Goal: Task Accomplishment & Management: Use online tool/utility

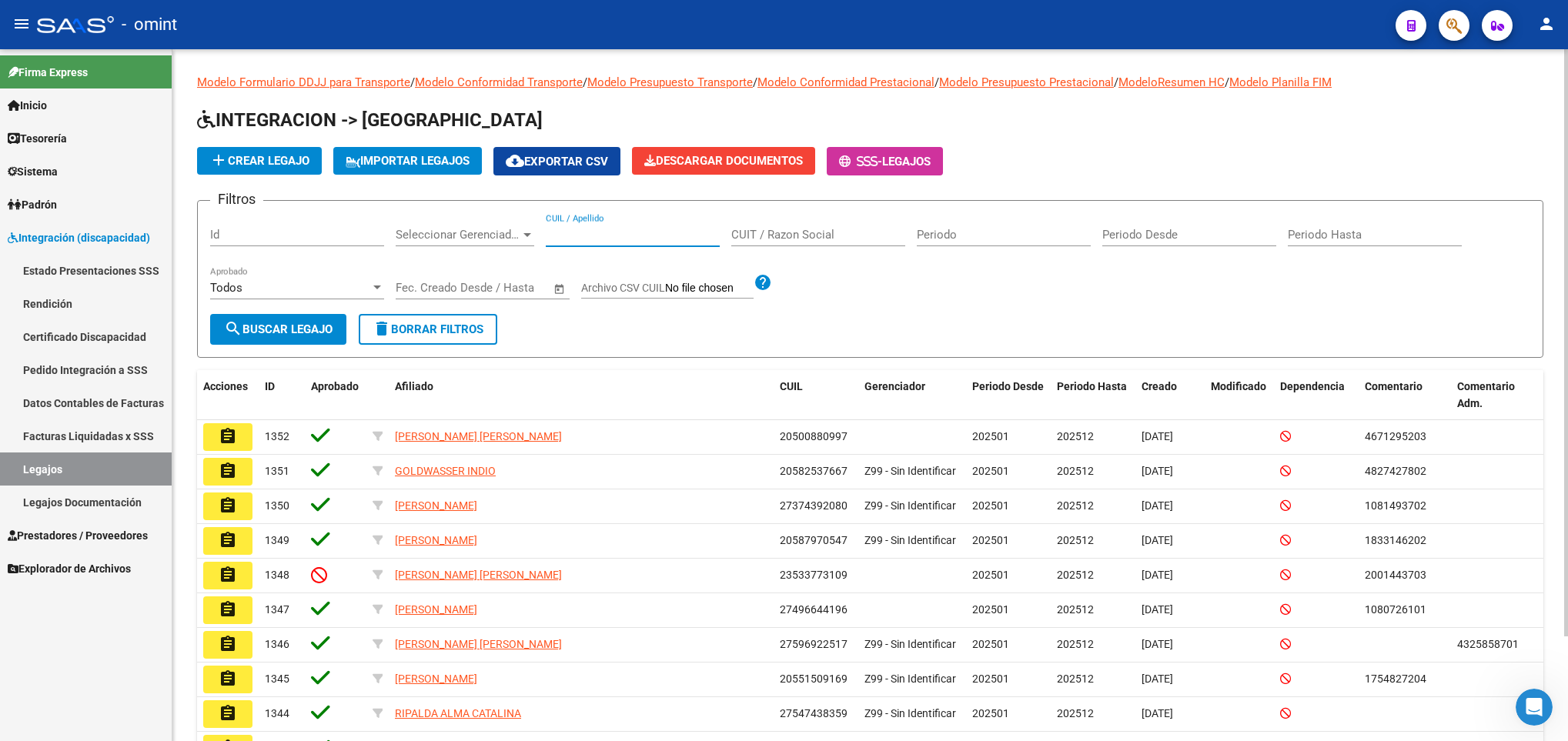
click at [587, 238] on input "CUIL / Apellido" at bounding box center [633, 234] width 174 height 14
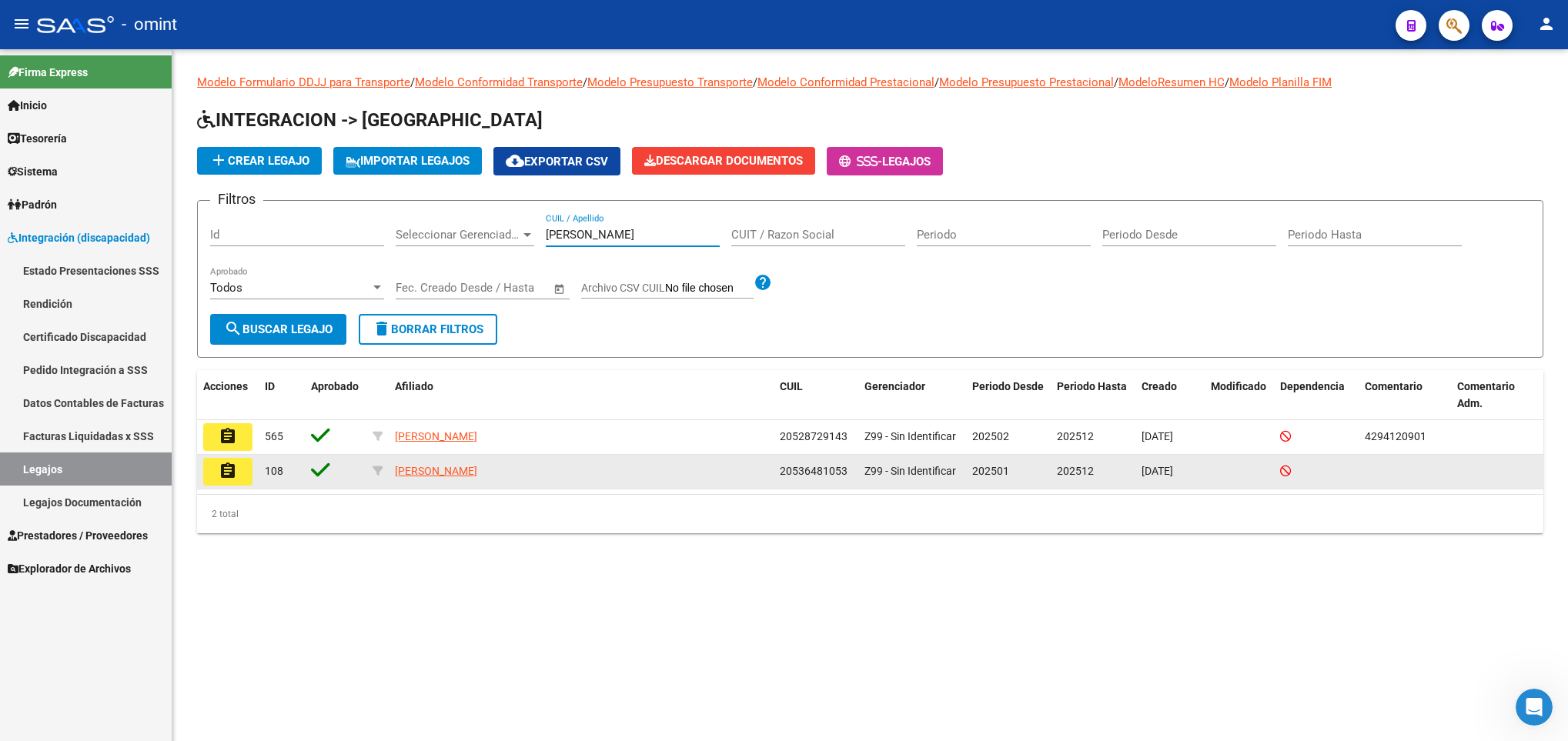
type input "maidana"
click at [222, 462] on mat-icon "assignment" at bounding box center [228, 471] width 19 height 19
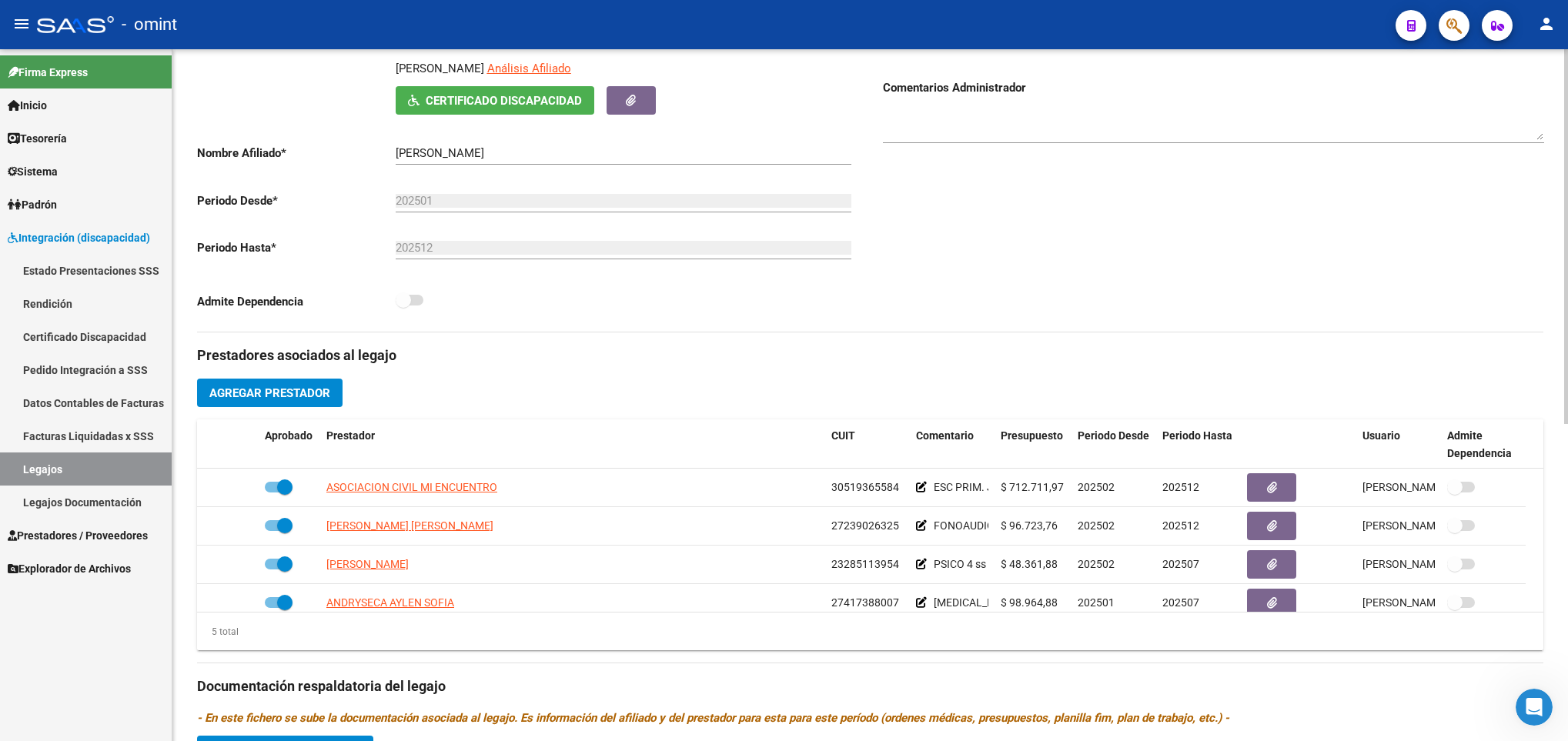
scroll to position [416, 0]
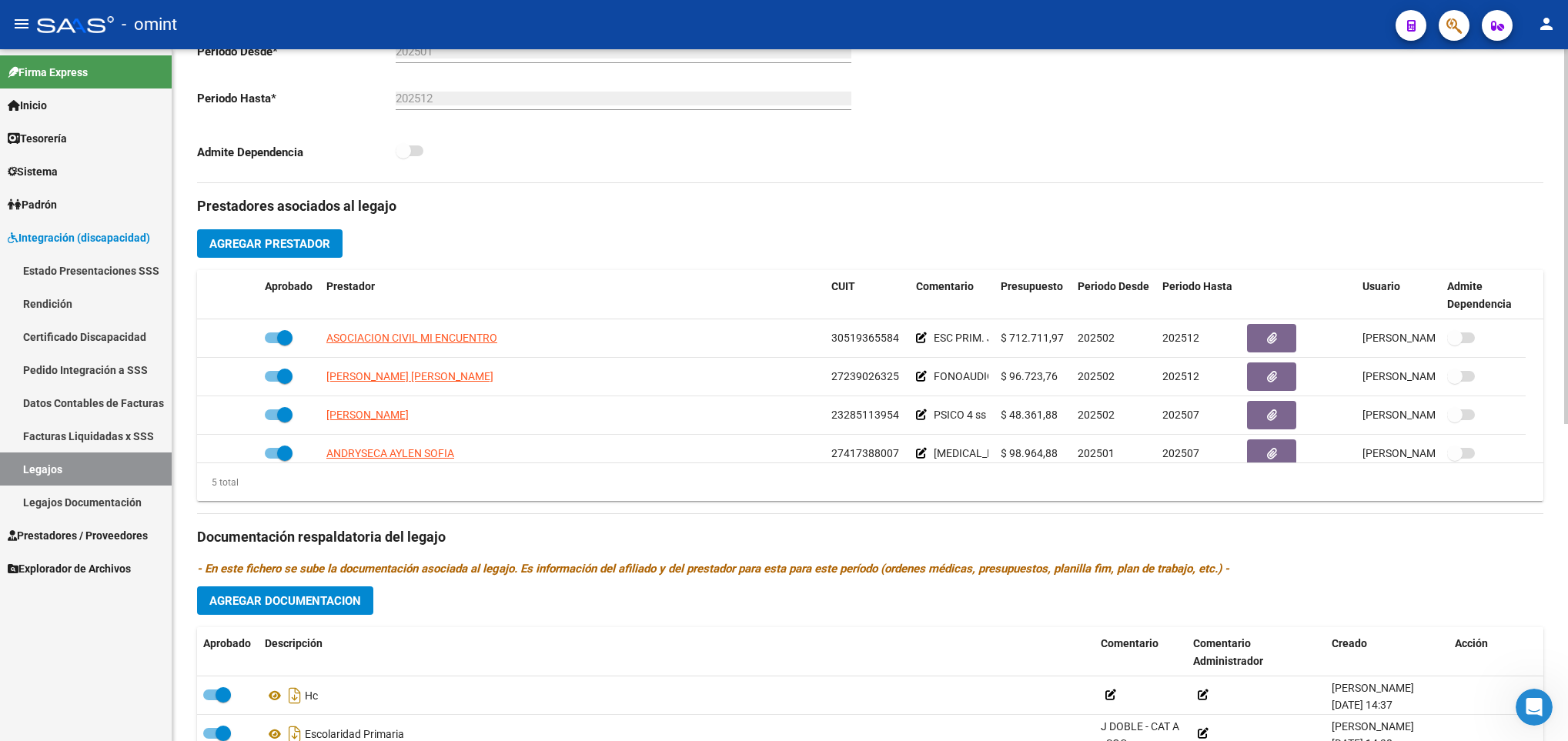
click at [1561, 259] on div "arrow_back Editar 108 save Guardar cambios Legajo de Integración Modelo Formula…" at bounding box center [870, 271] width 1396 height 1274
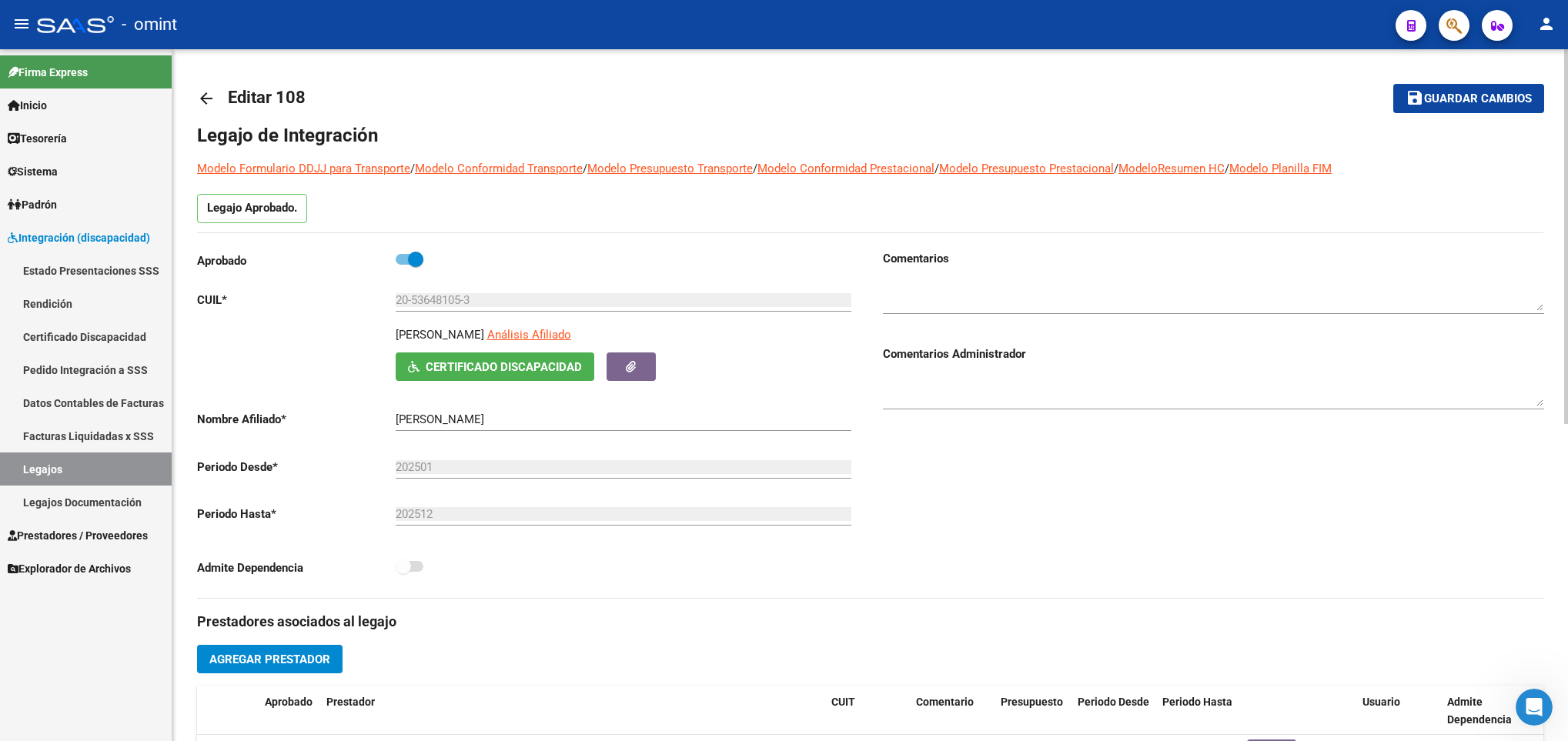
click at [1564, 231] on div at bounding box center [1566, 395] width 4 height 692
click at [206, 96] on mat-icon "arrow_back" at bounding box center [206, 98] width 19 height 19
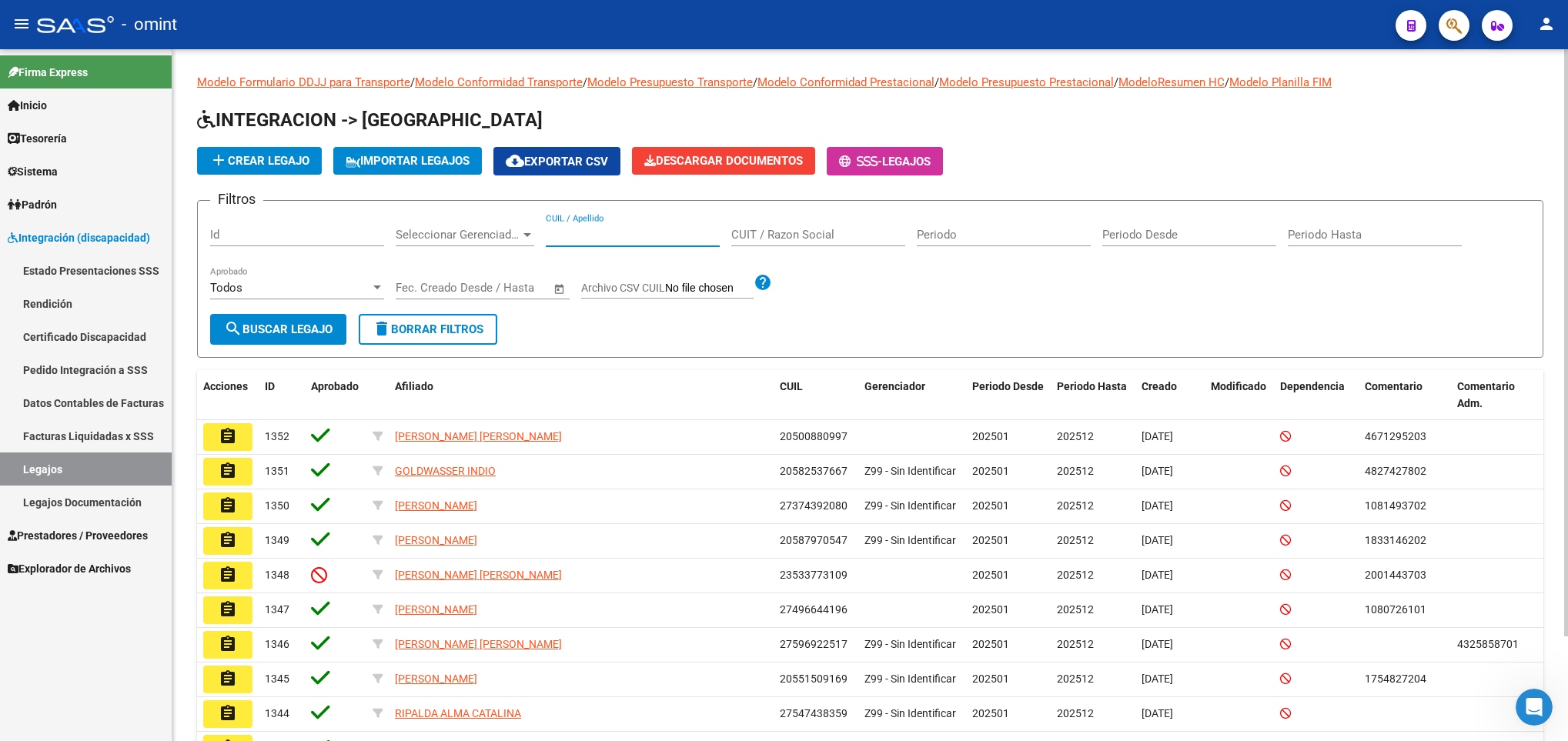
click at [583, 229] on input "CUIL / Apellido" at bounding box center [633, 234] width 174 height 14
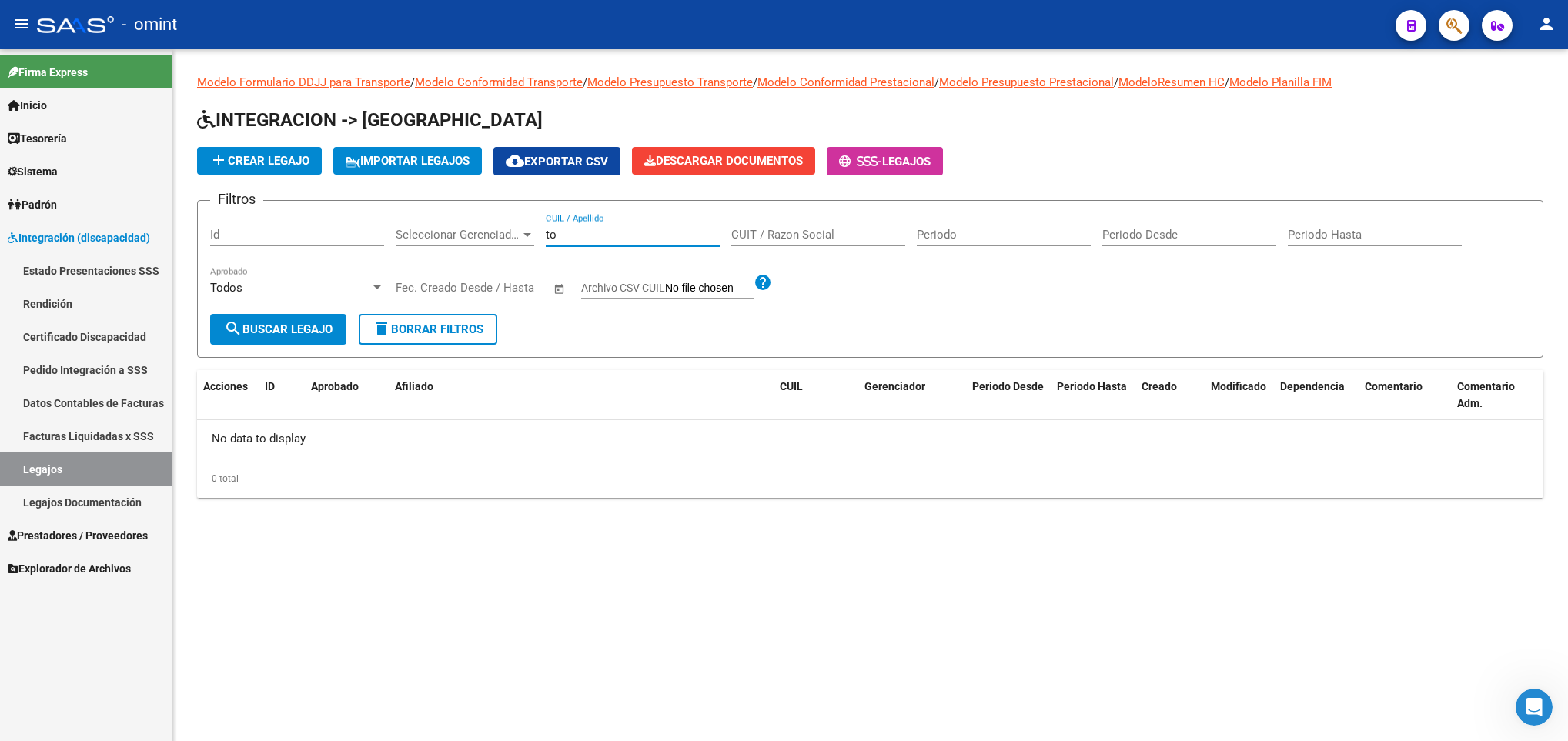
type input "t"
type input "b"
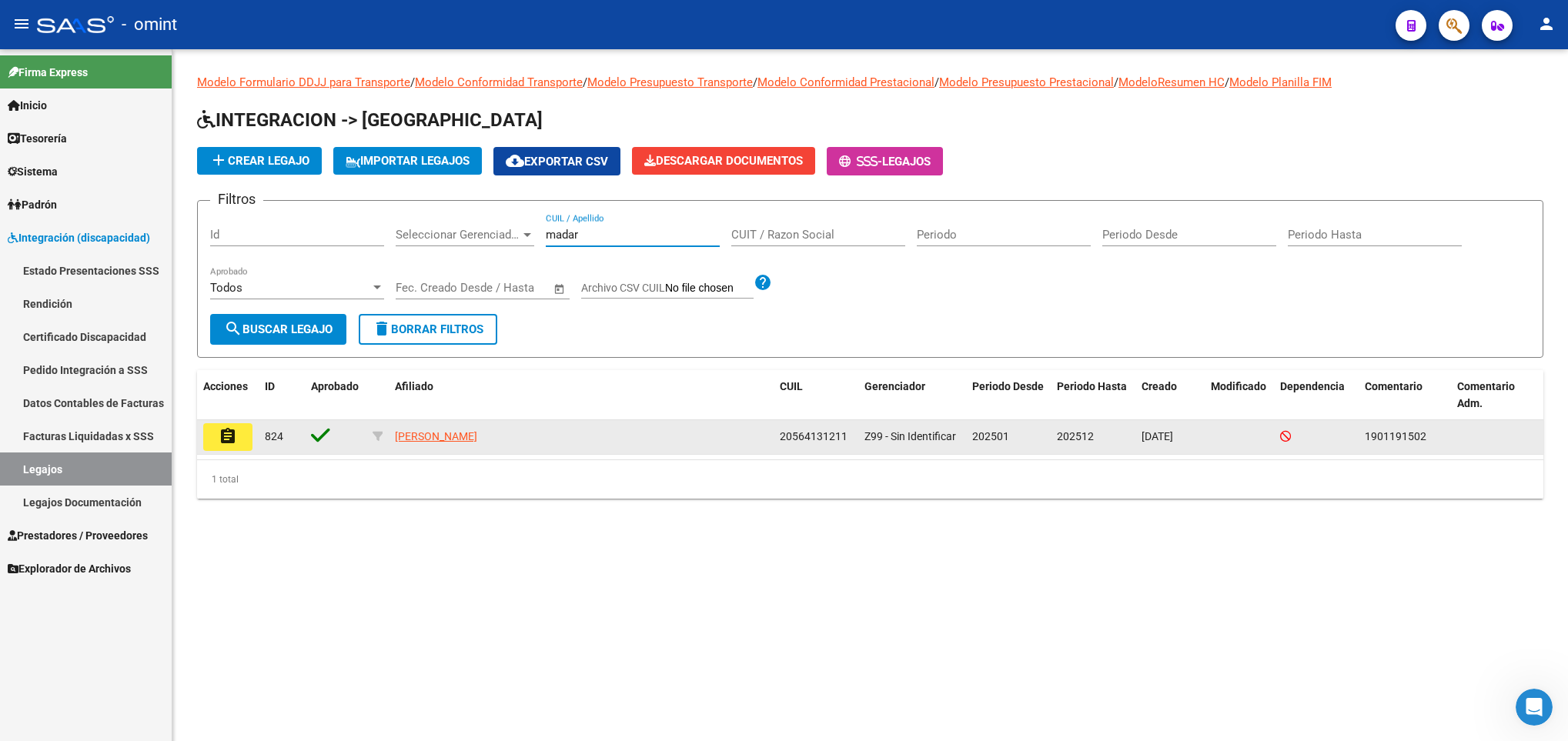
type input "madar"
click at [219, 446] on button "assignment" at bounding box center [228, 437] width 50 height 28
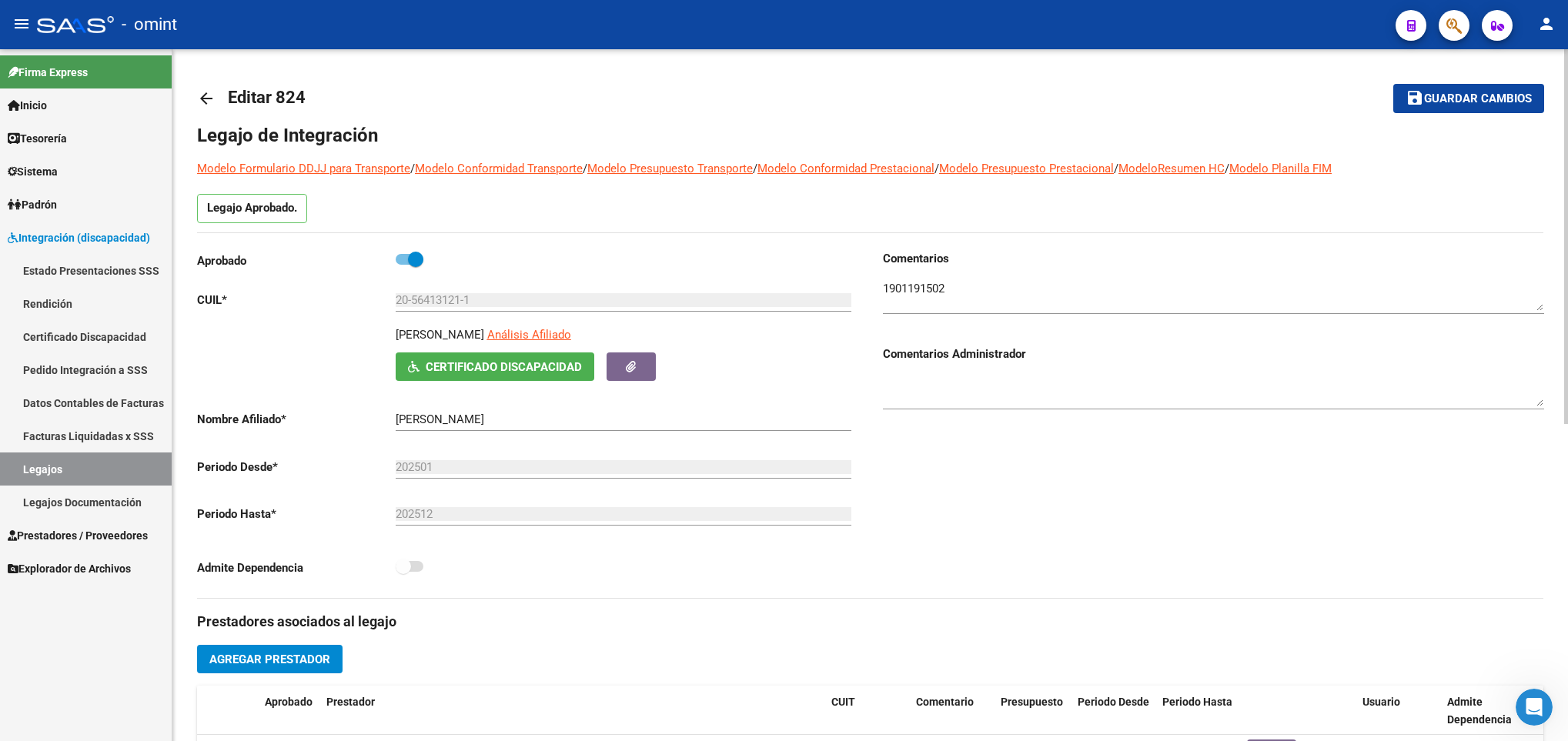
click at [199, 96] on mat-icon "arrow_back" at bounding box center [206, 98] width 19 height 19
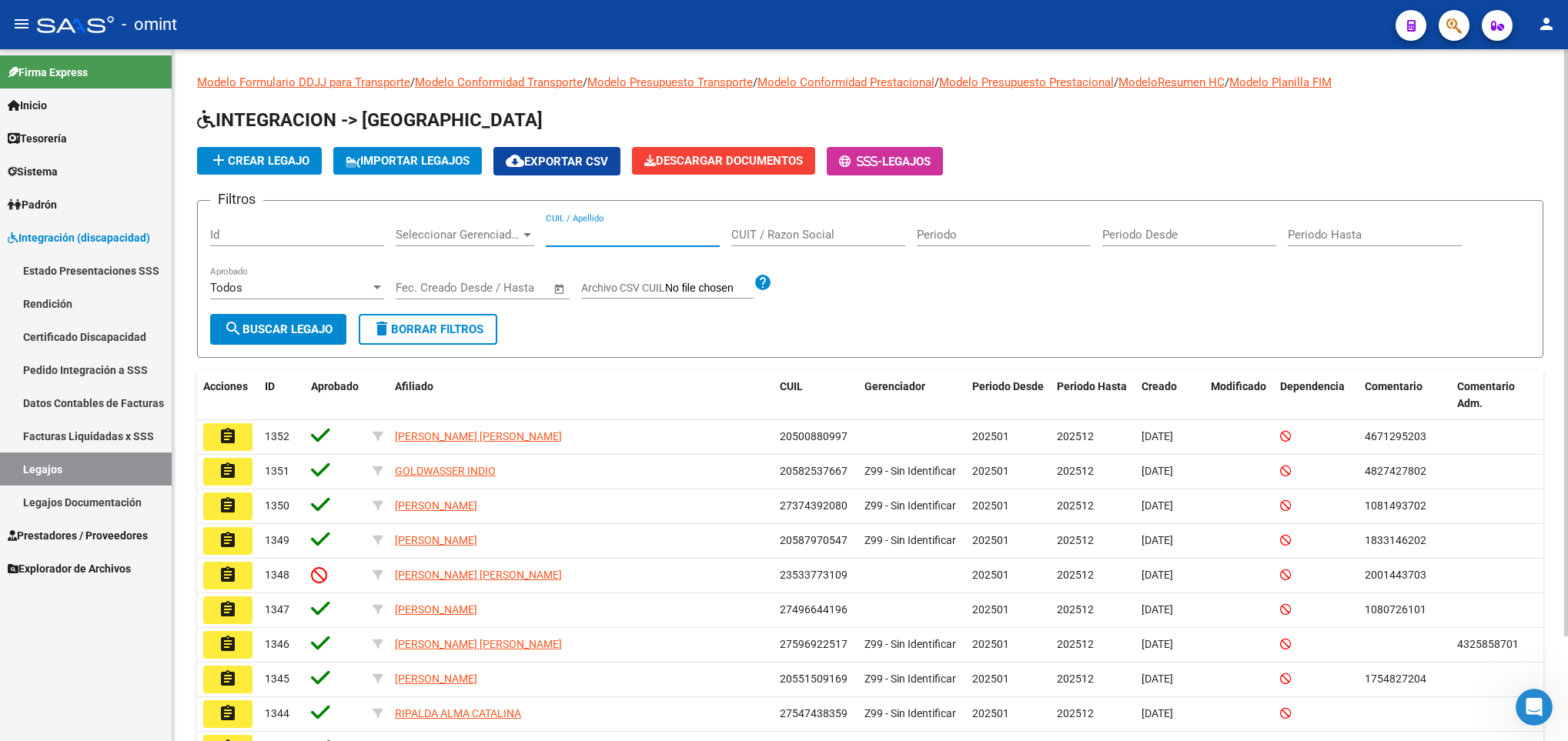
click at [587, 231] on input "CUIL / Apellido" at bounding box center [633, 234] width 174 height 14
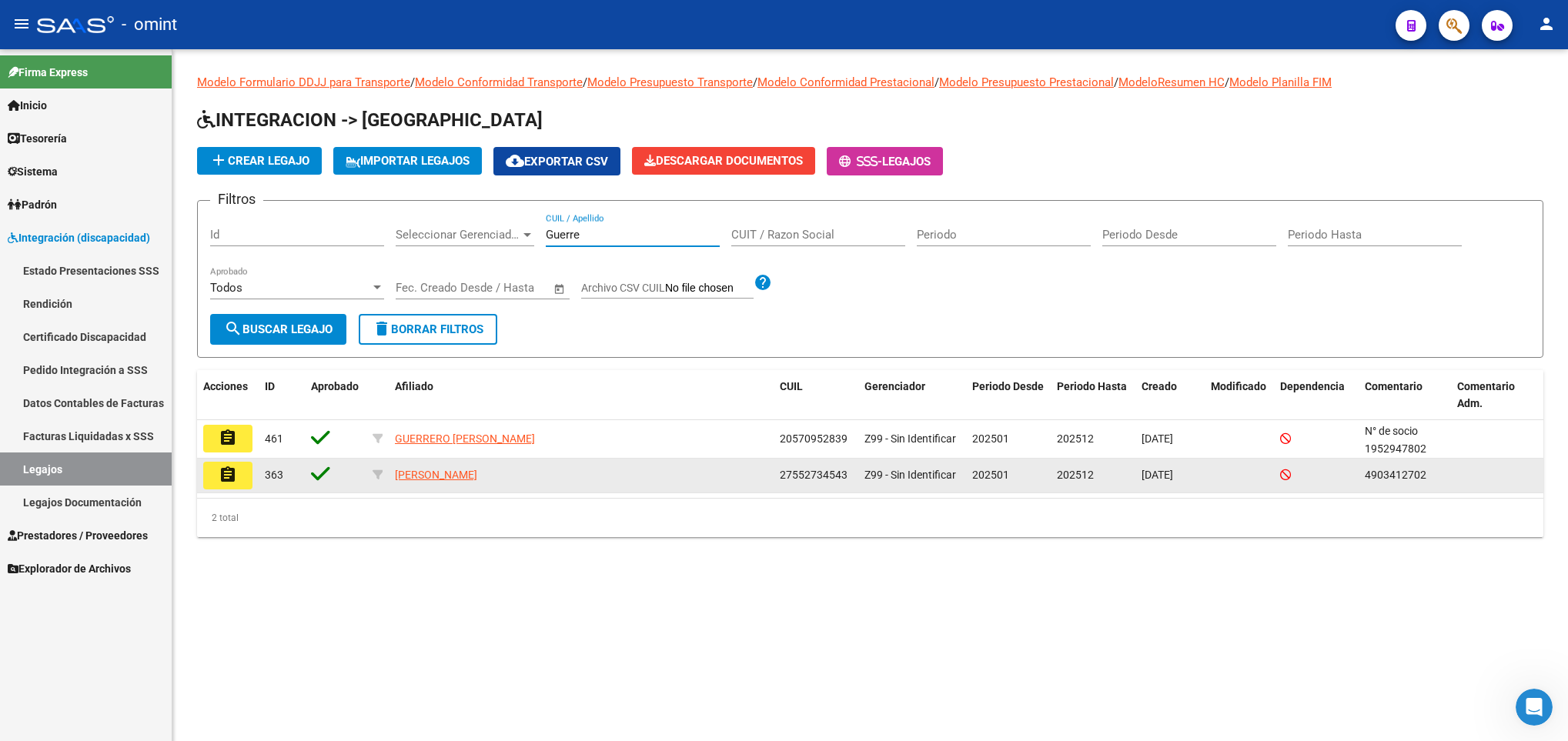
type input "Guerre"
click at [220, 481] on mat-icon "assignment" at bounding box center [228, 475] width 19 height 19
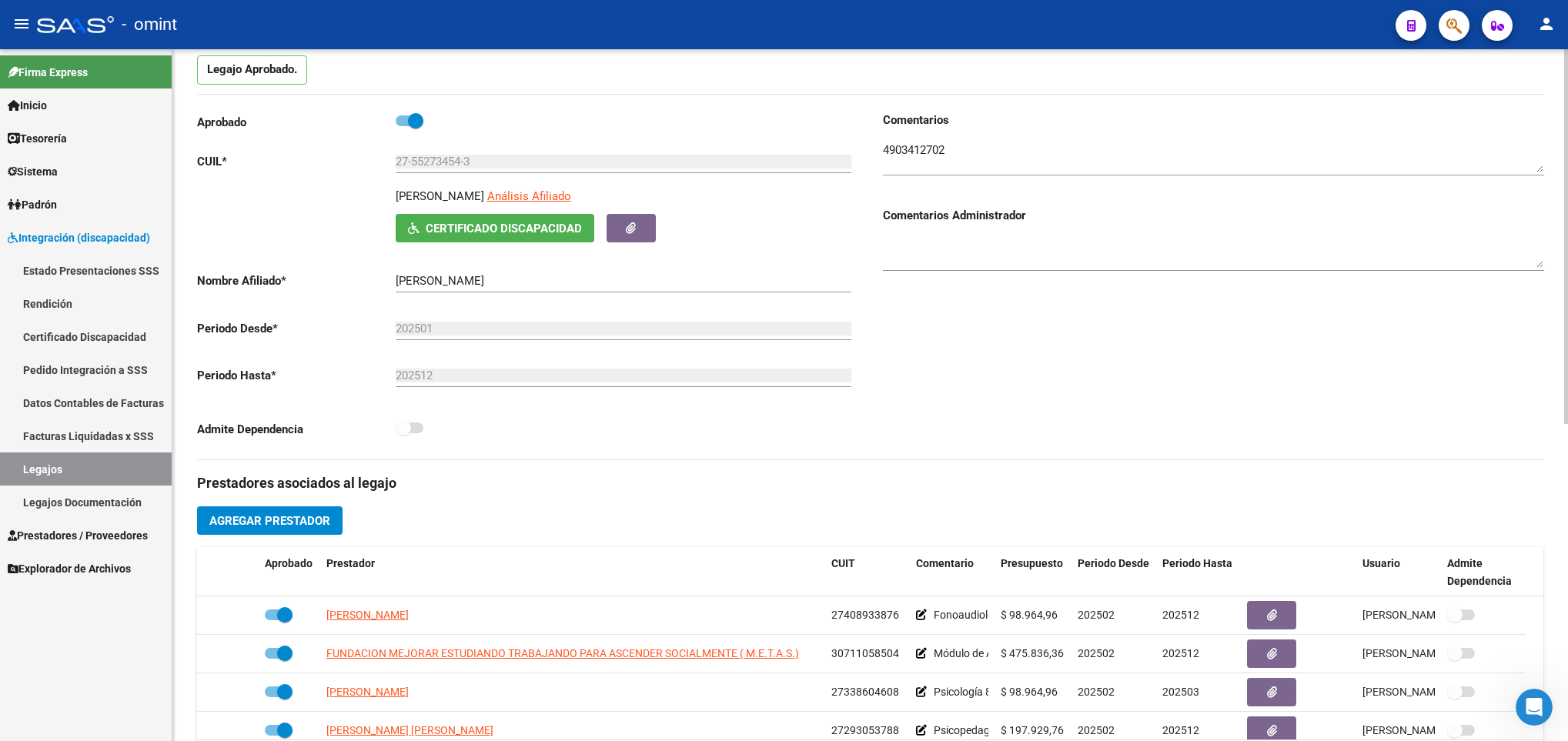
scroll to position [185, 0]
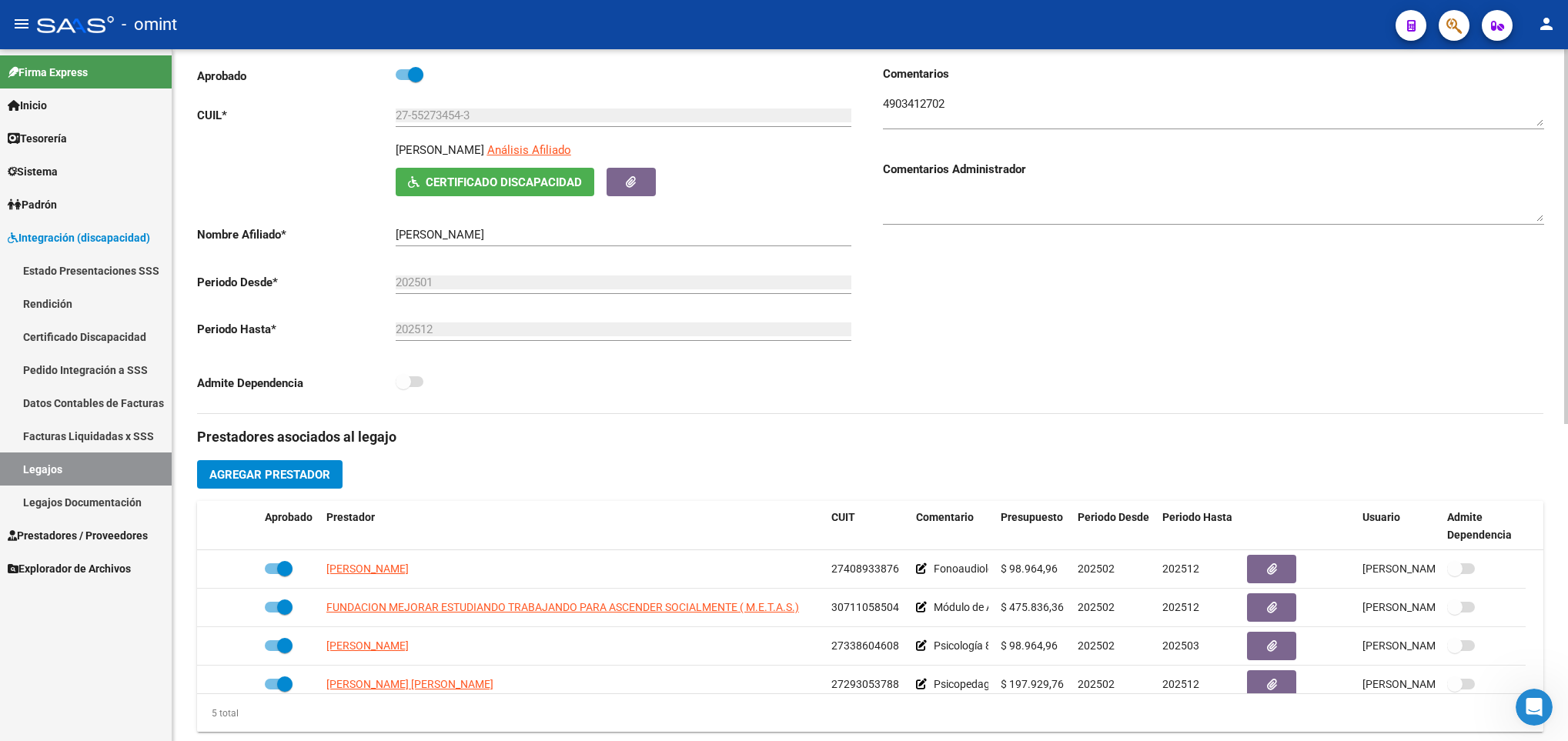
click at [227, 100] on div "Aprobado CUIL * 27-55273454-3 Ingresar CUIL GUERREIRO RENATA JAZMIN Análisis Af…" at bounding box center [528, 233] width 662 height 335
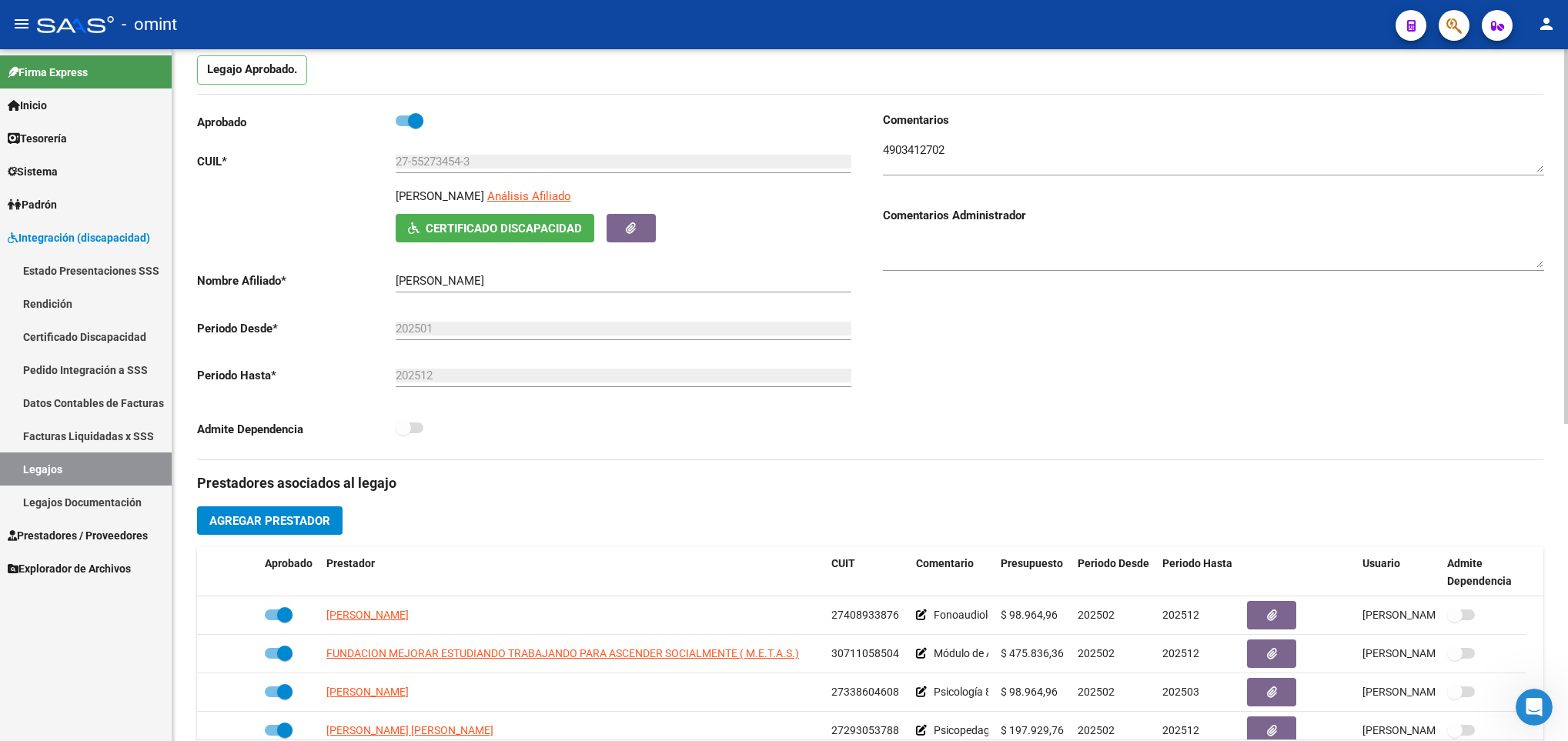
scroll to position [0, 0]
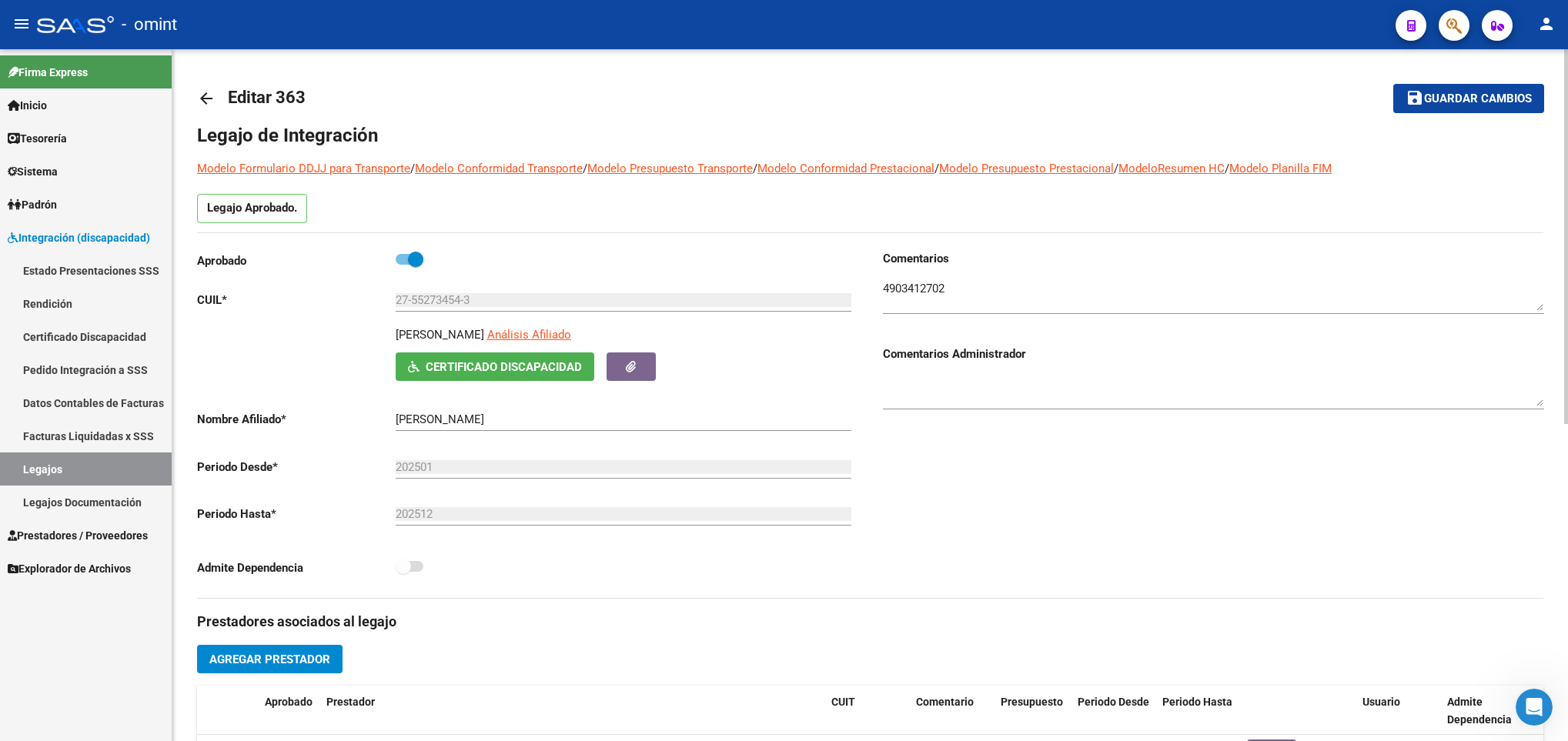
click at [209, 93] on mat-icon "arrow_back" at bounding box center [206, 98] width 19 height 19
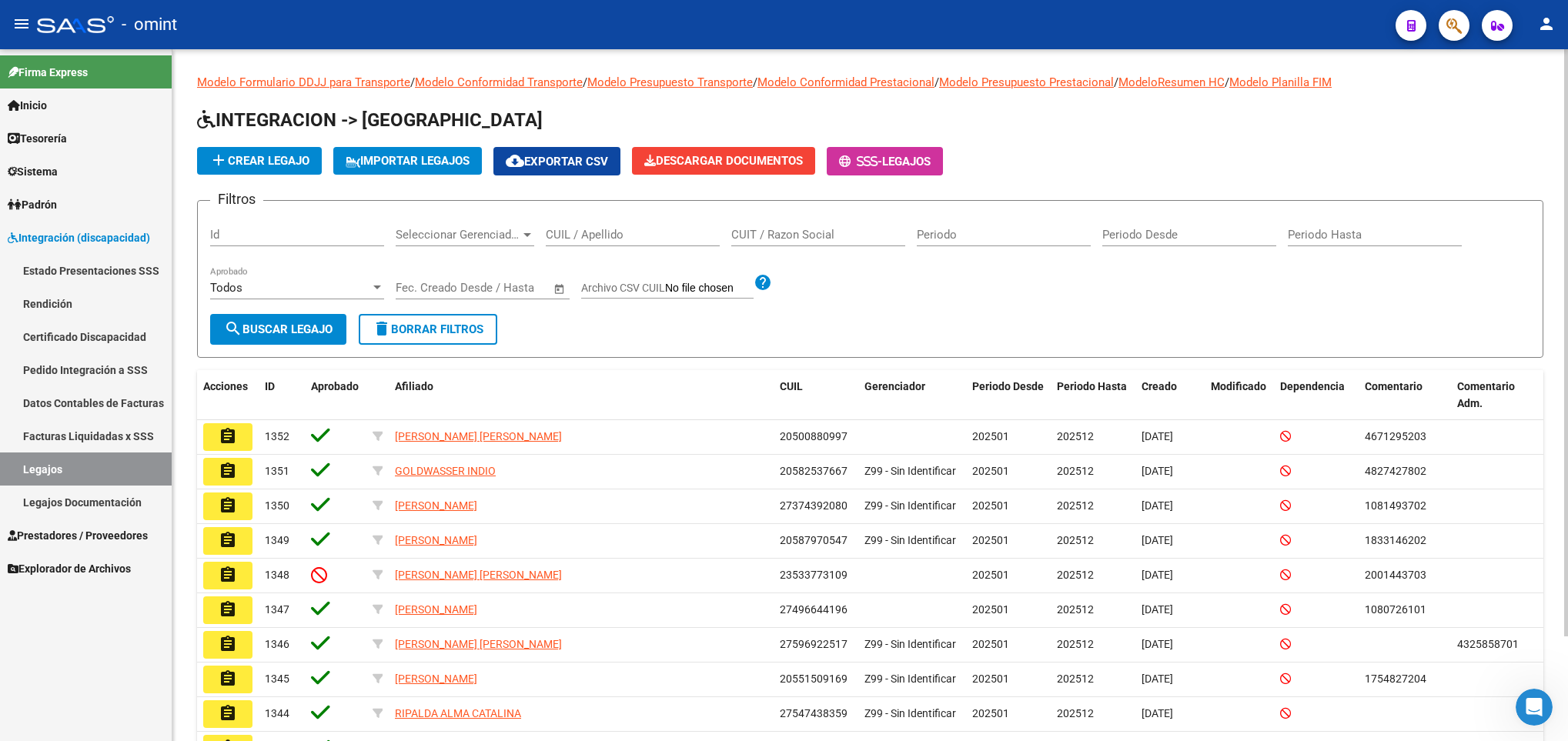
click at [571, 243] on div "CUIL / Apellido" at bounding box center [633, 230] width 174 height 33
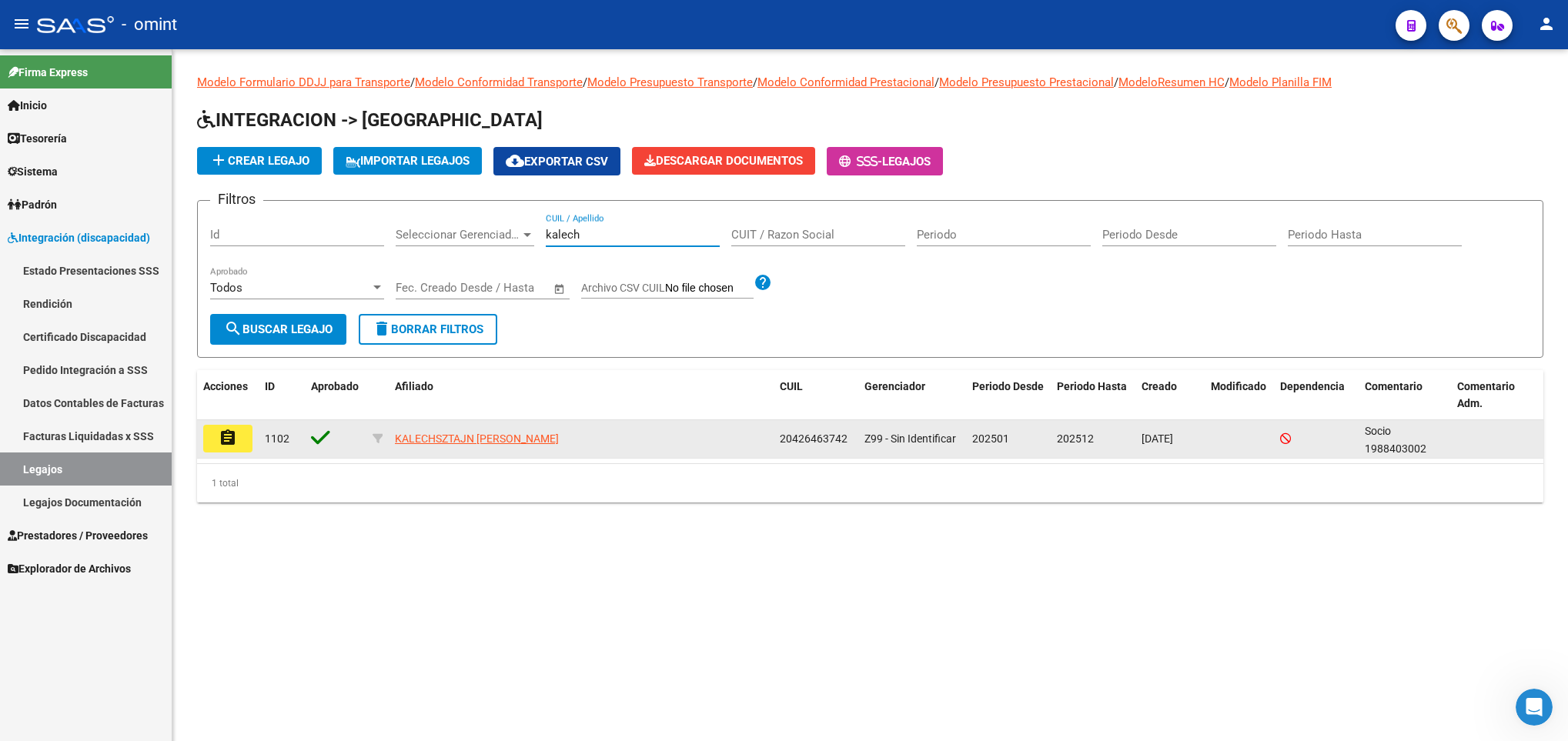
type input "kalech"
click at [233, 446] on mat-icon "assignment" at bounding box center [228, 438] width 19 height 19
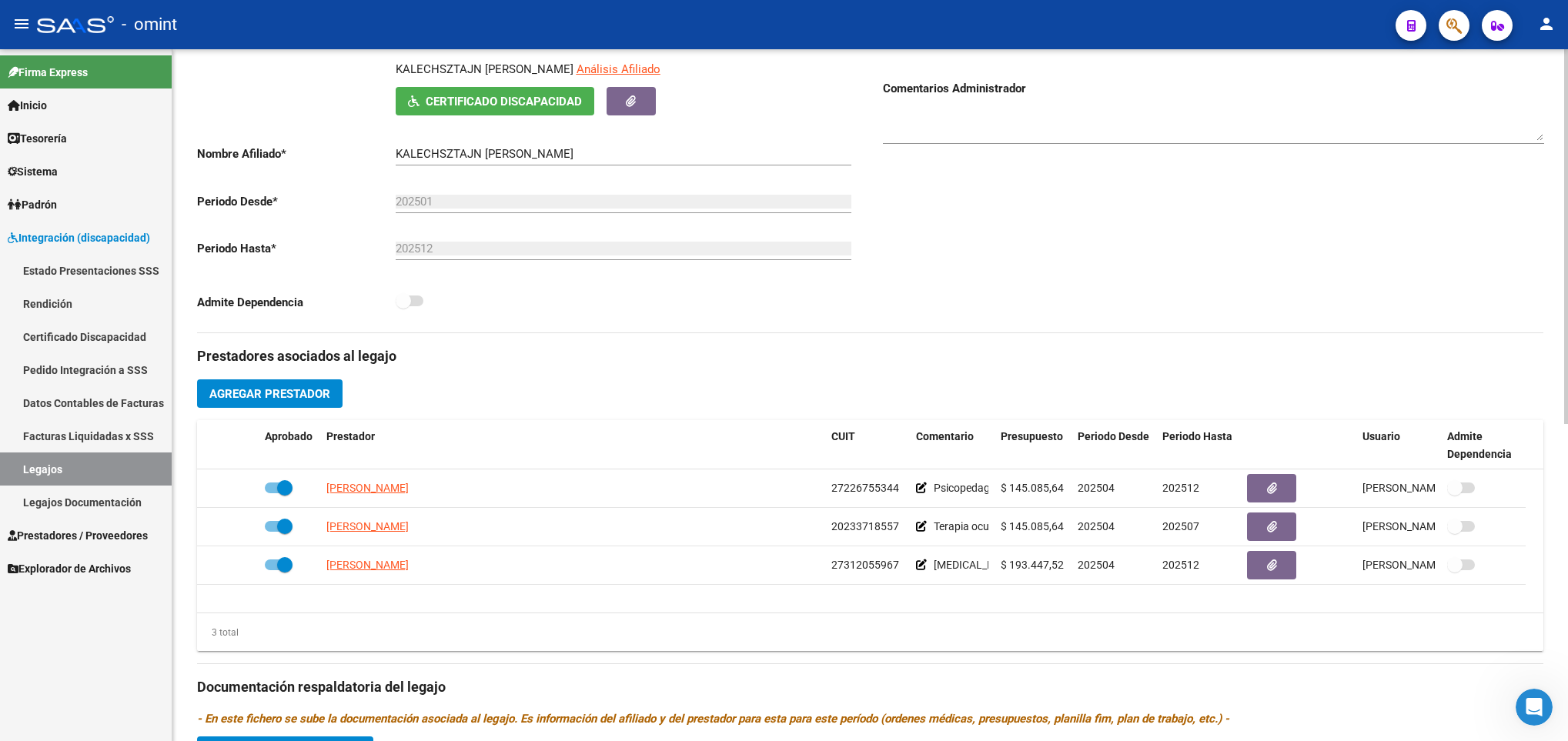
scroll to position [277, 0]
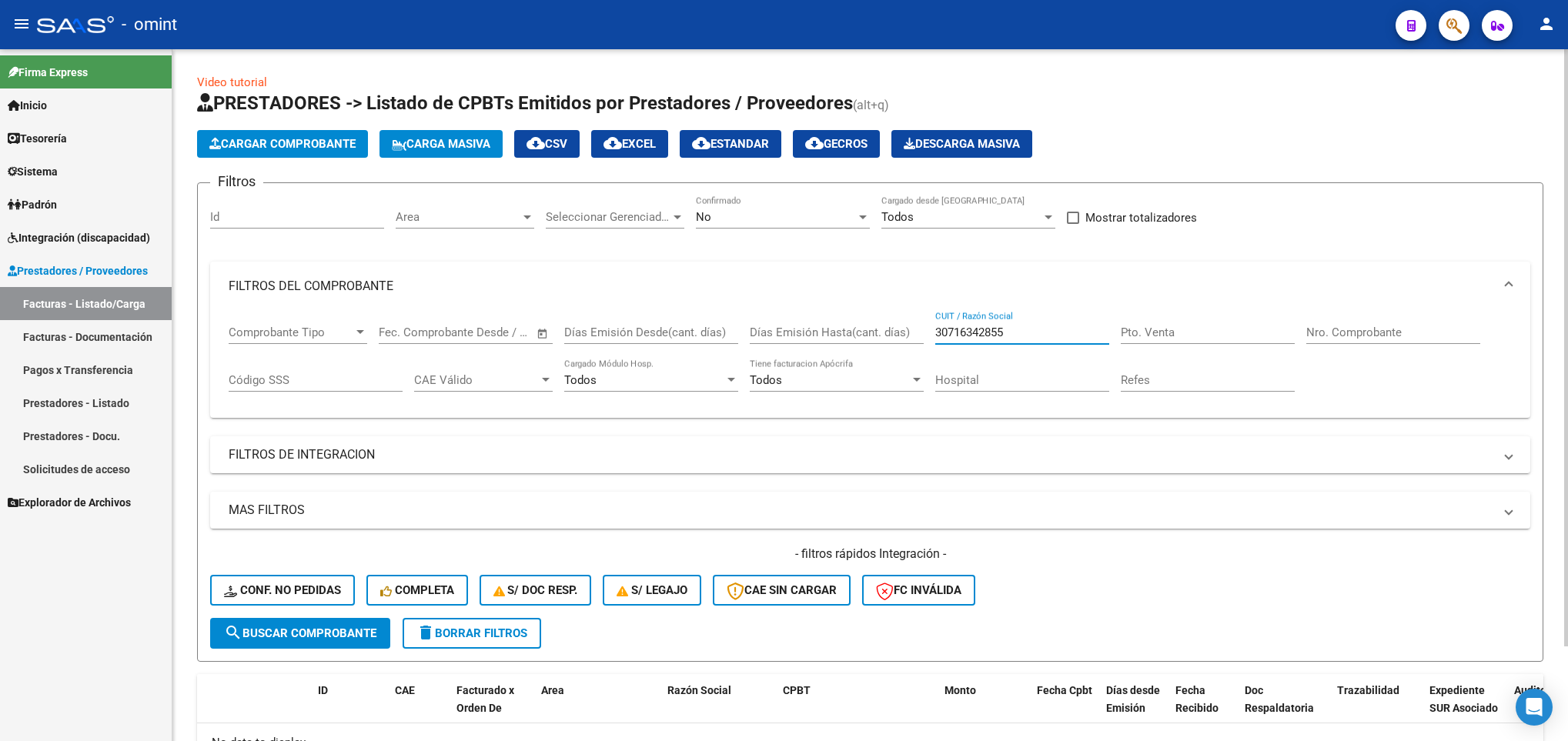
scroll to position [110, 0]
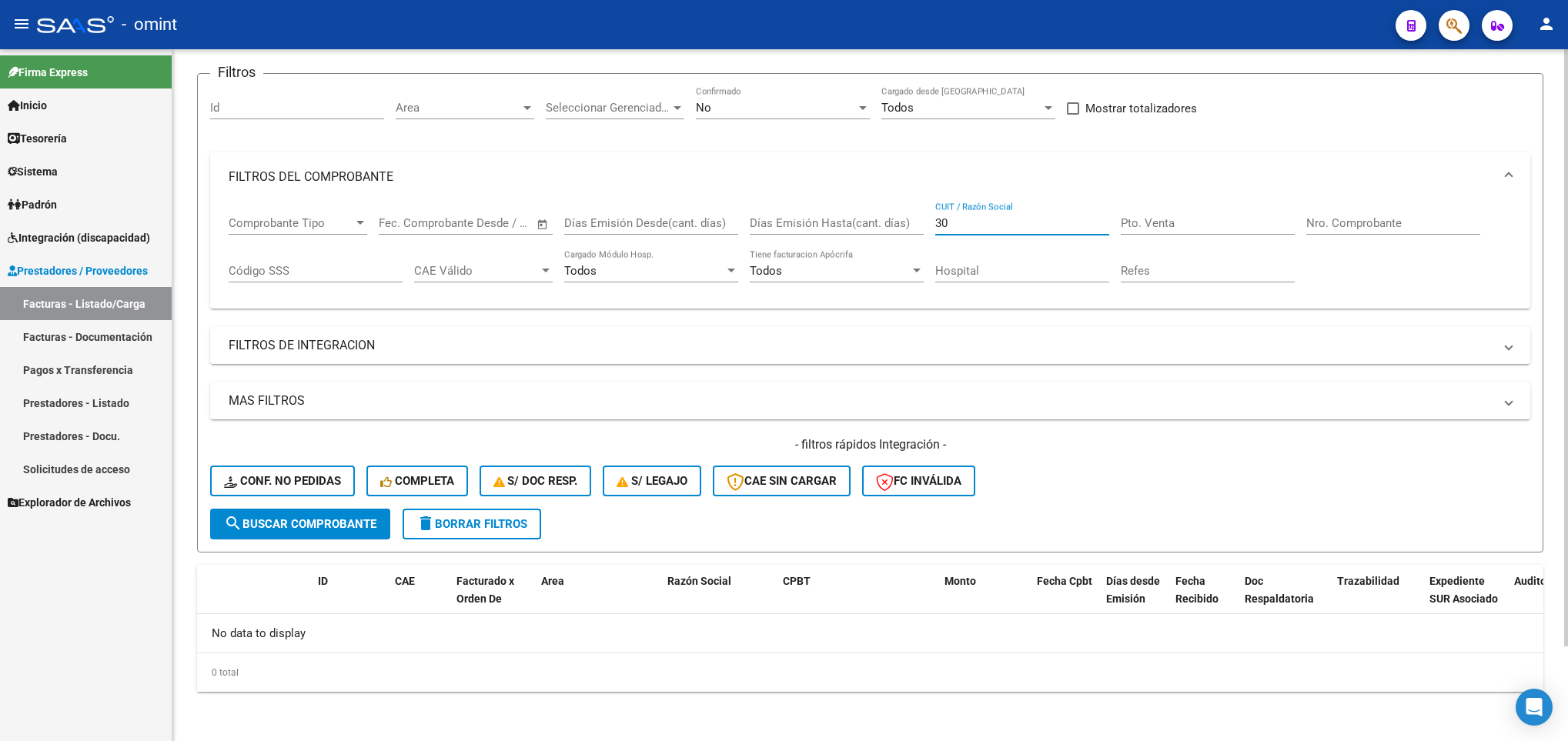
type input "3"
click at [331, 96] on div "Id" at bounding box center [297, 102] width 174 height 33
paste input "19198"
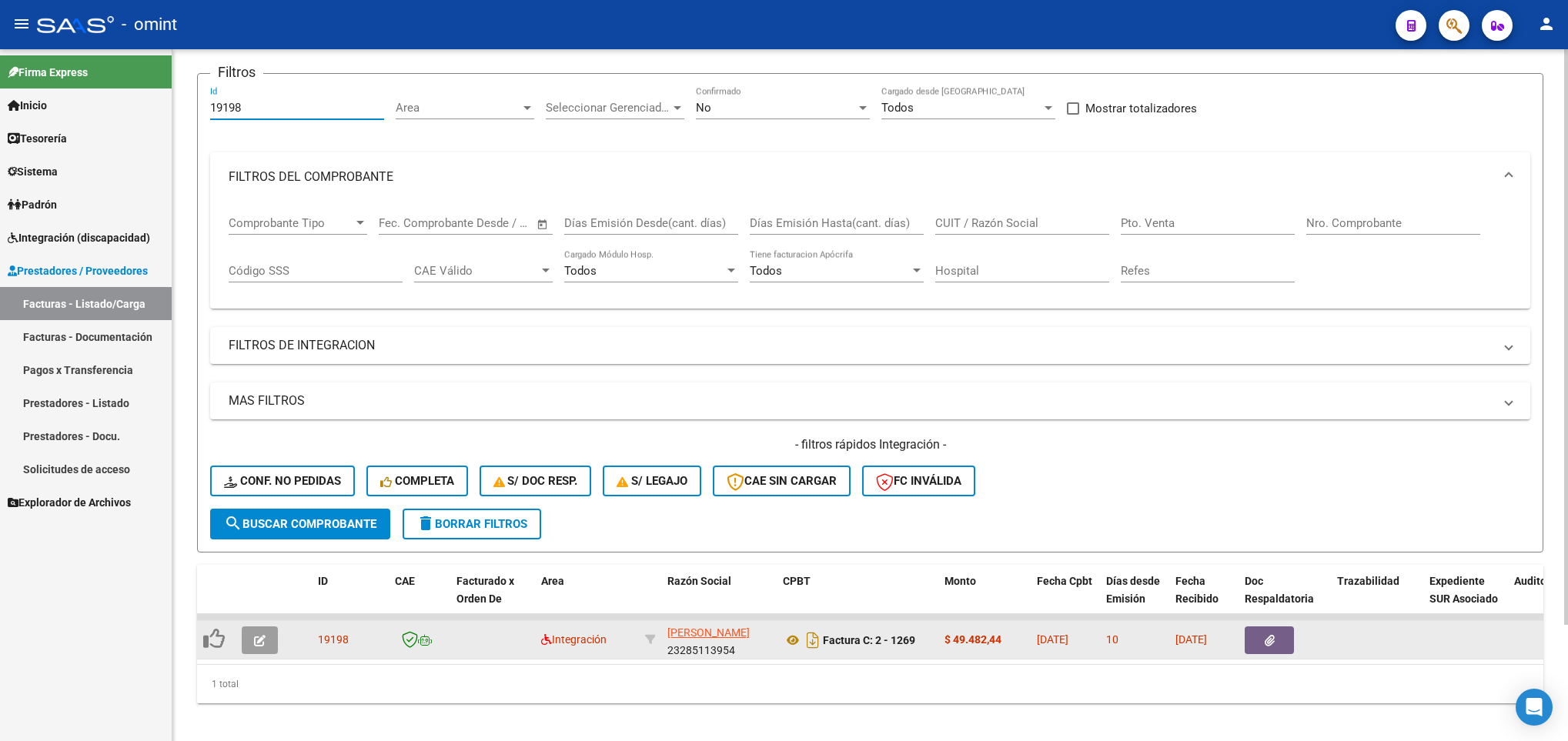
type input "19198"
click at [269, 637] on button "button" at bounding box center [260, 641] width 37 height 28
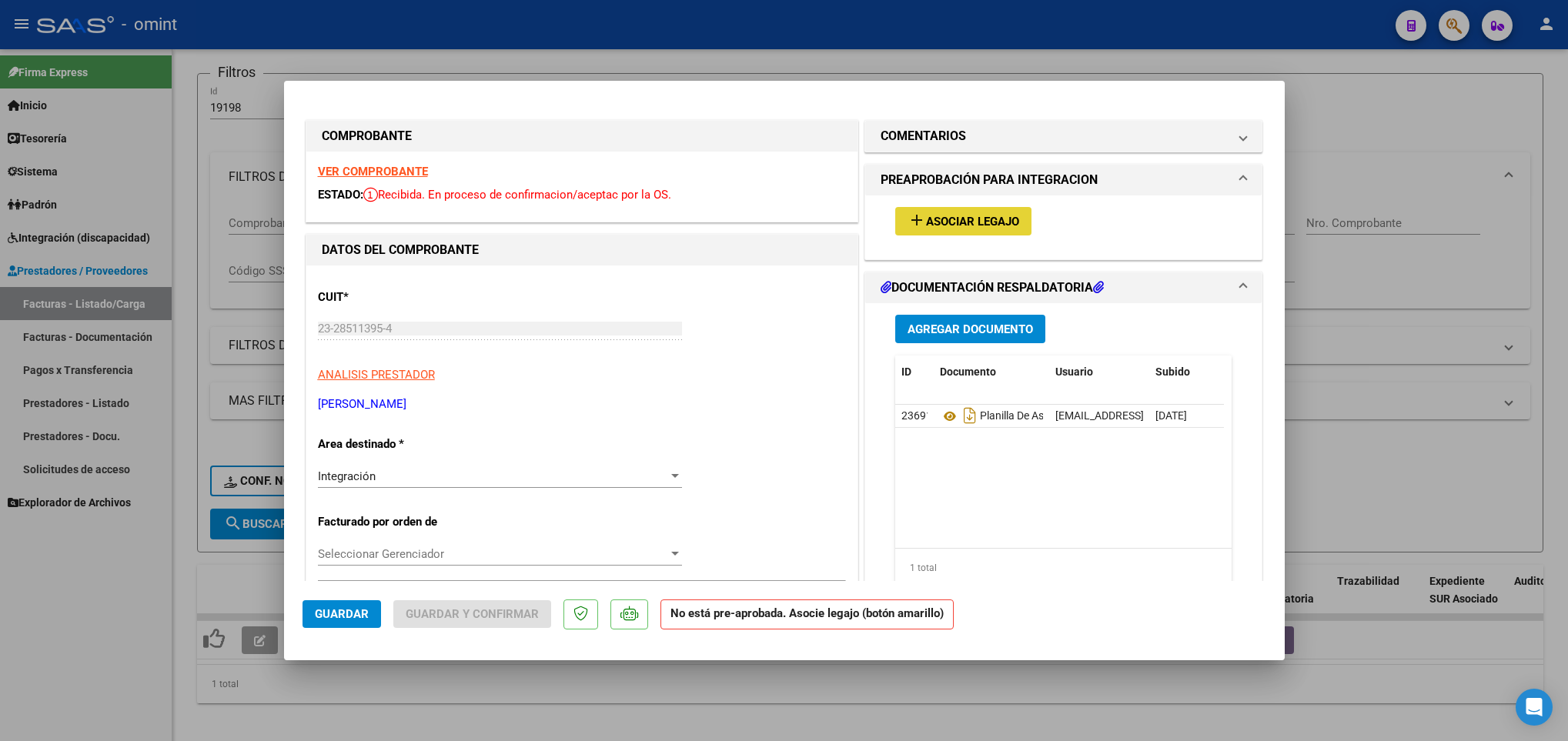
click at [992, 224] on span "Asociar Legajo" at bounding box center [972, 221] width 93 height 14
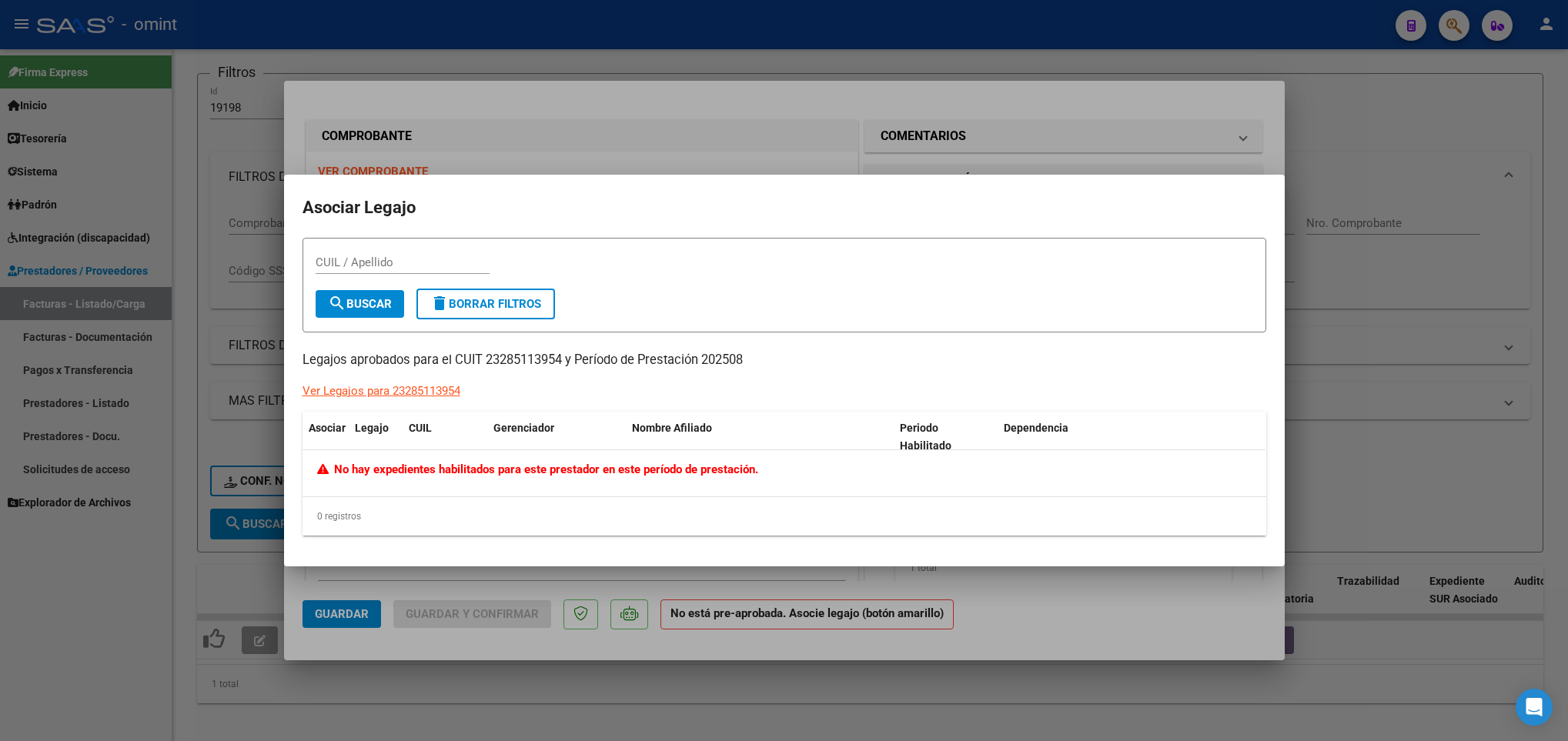
click at [679, 645] on div at bounding box center [784, 370] width 1568 height 741
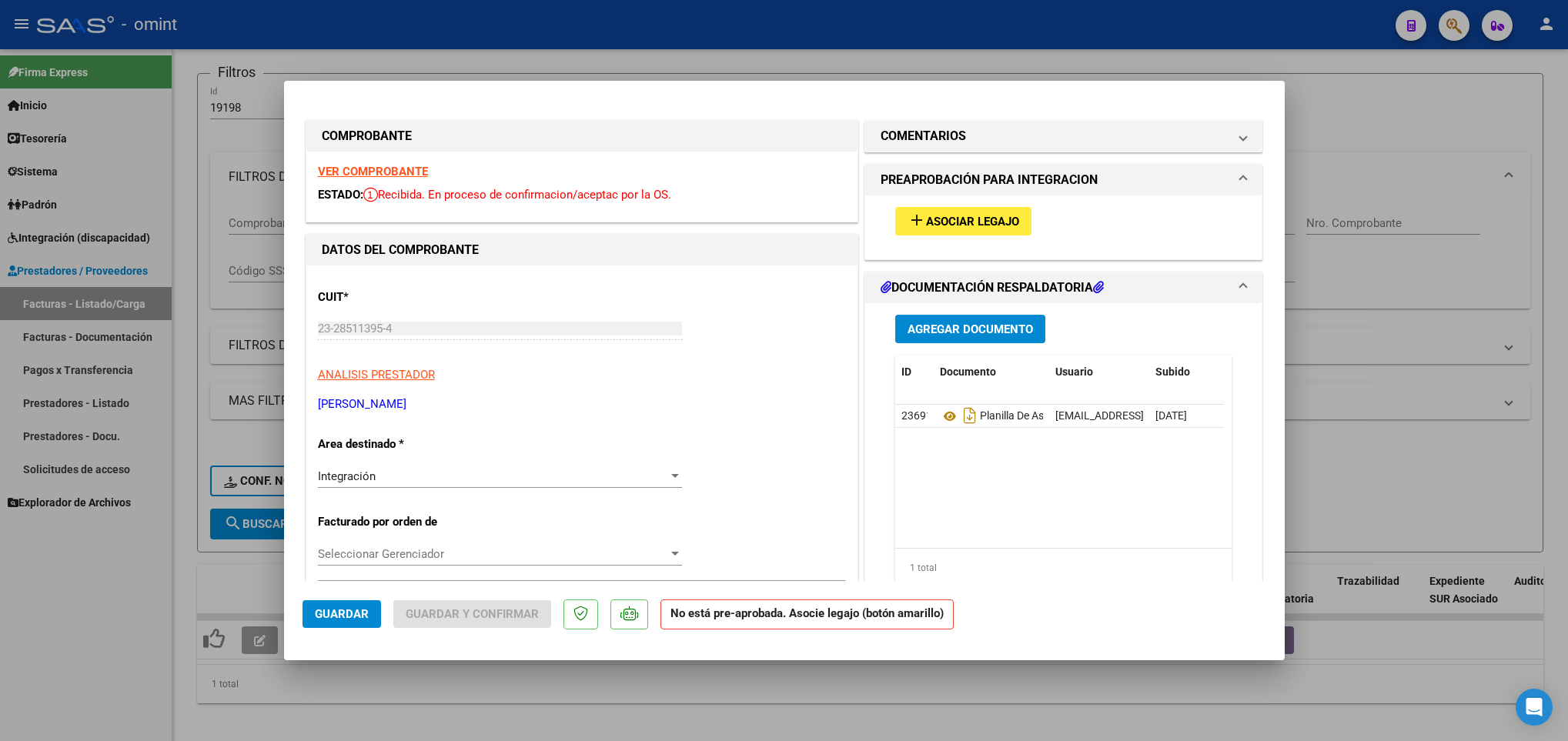
click at [384, 171] on strong "VER COMPROBANTE" at bounding box center [372, 171] width 110 height 14
click at [413, 56] on div at bounding box center [784, 370] width 1568 height 741
type input "$ 0,00"
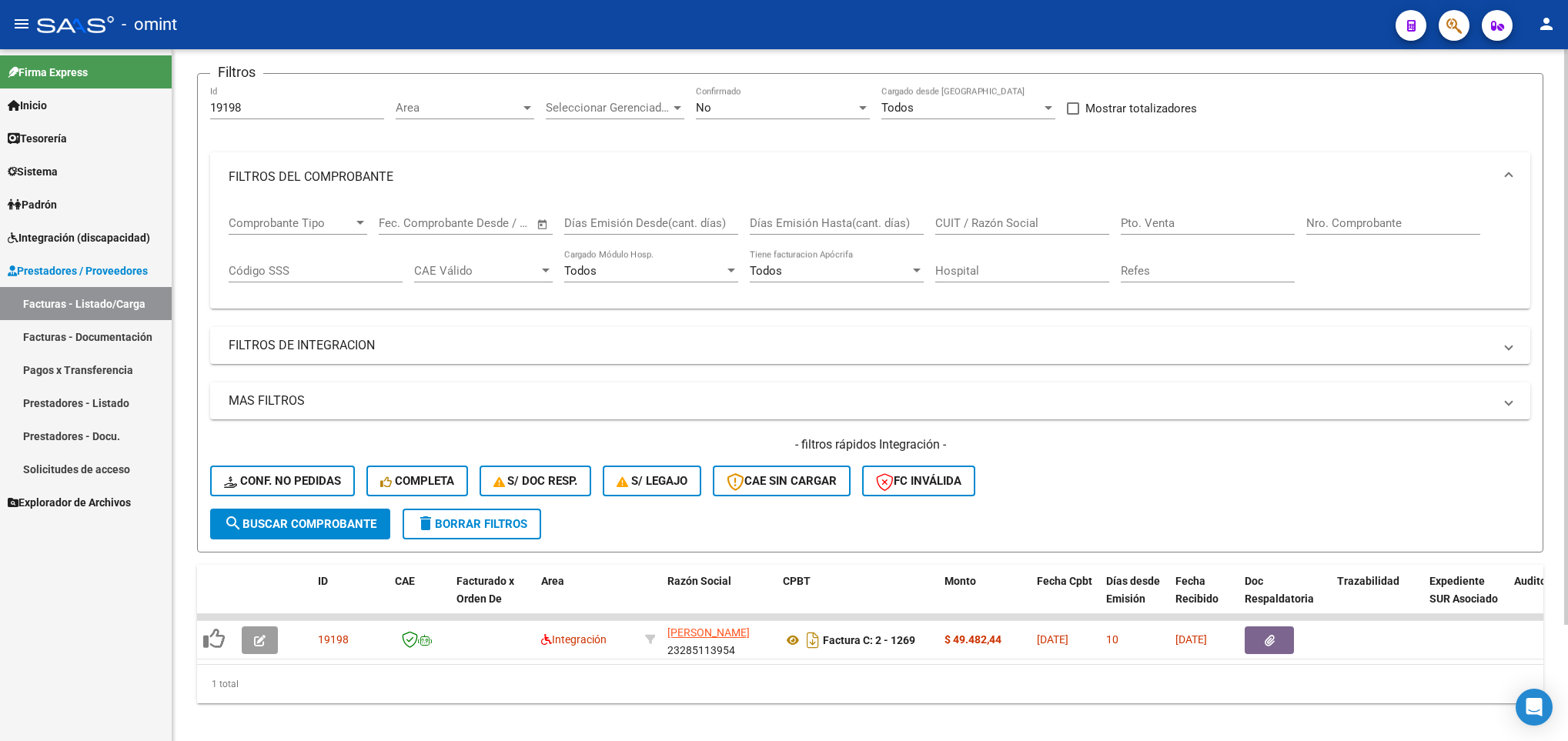
click at [413, 56] on app-list-header "PRESTADORES -> Listado de CPBTs Emitidos por Prestadores / Proveedores (alt+q) …" at bounding box center [870, 267] width 1347 height 571
click at [296, 109] on input "19198" at bounding box center [297, 108] width 174 height 14
type input "1"
paste input "21332"
type input "21332"
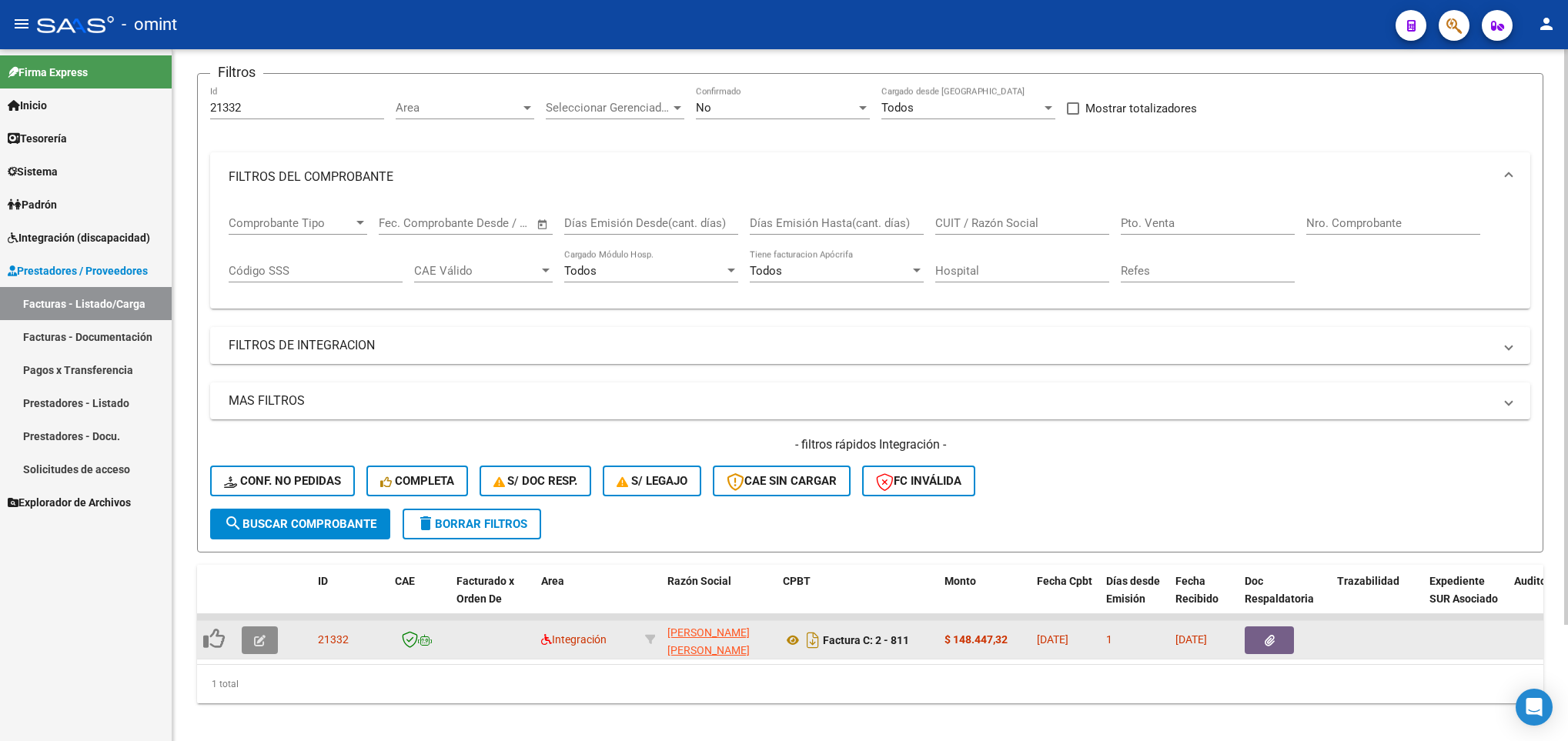
click at [257, 646] on icon "button" at bounding box center [260, 641] width 11 height 11
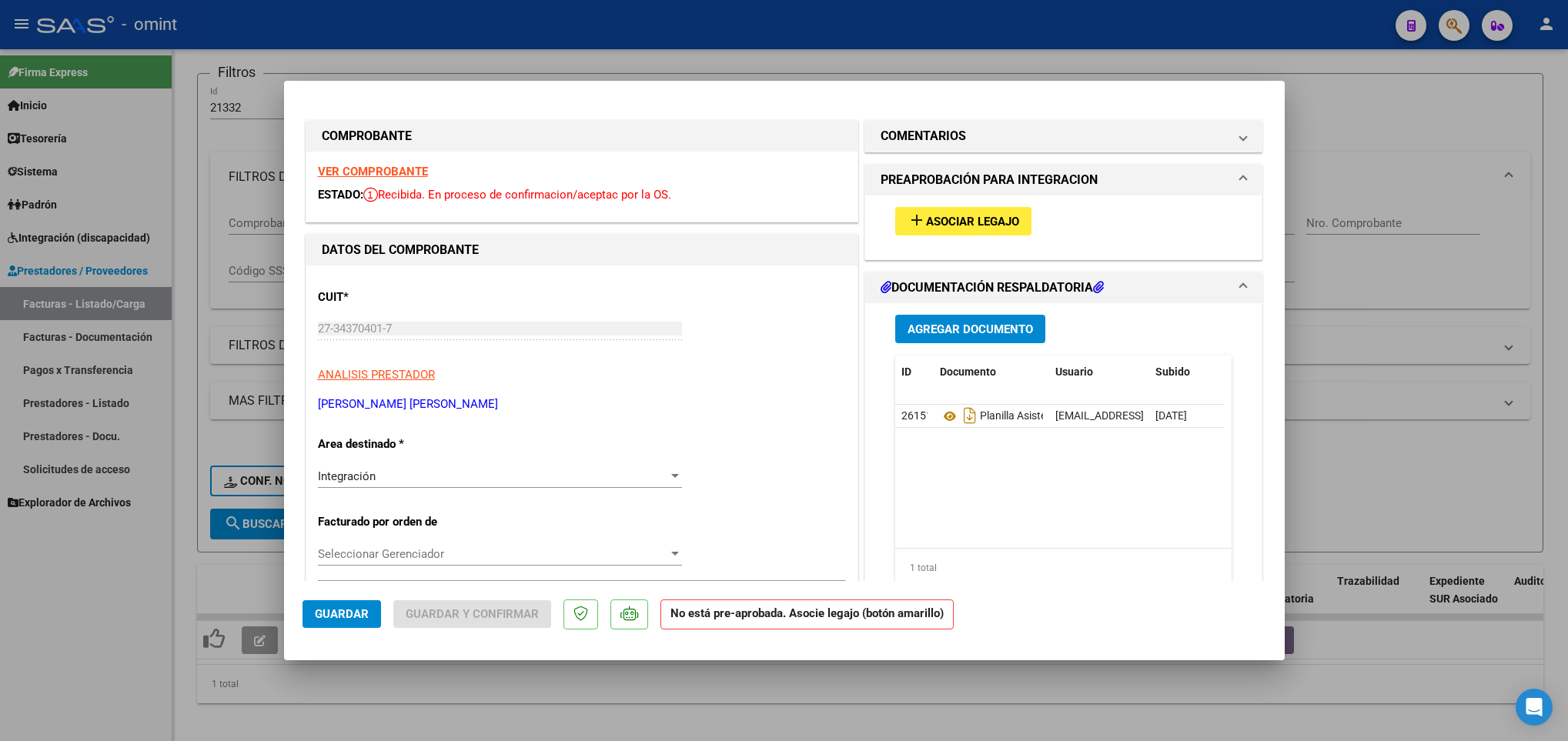
click at [416, 170] on strong "VER COMPROBANTE" at bounding box center [372, 171] width 110 height 14
click at [976, 215] on span "Asociar Legajo" at bounding box center [972, 221] width 93 height 14
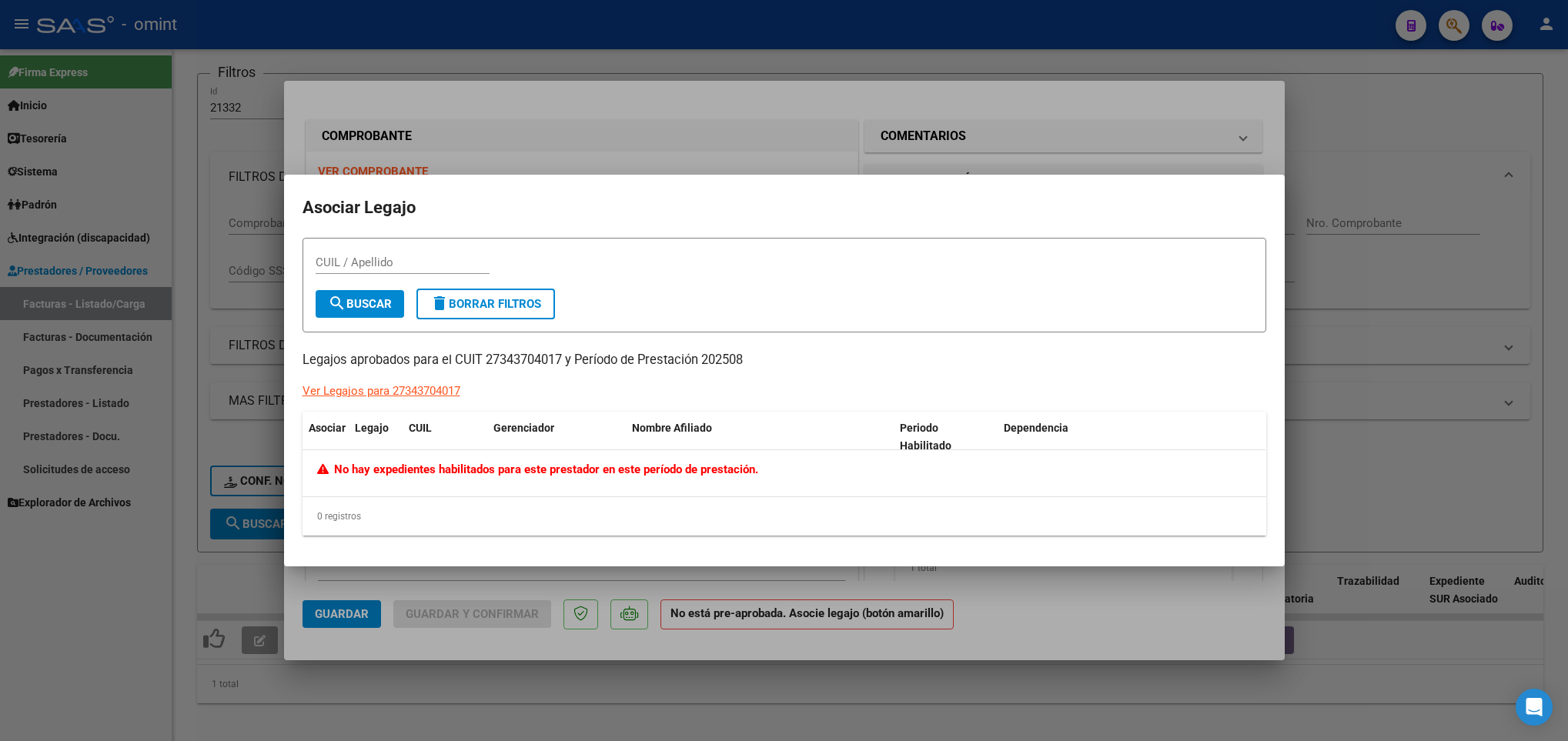
click at [992, 141] on div at bounding box center [784, 370] width 1568 height 741
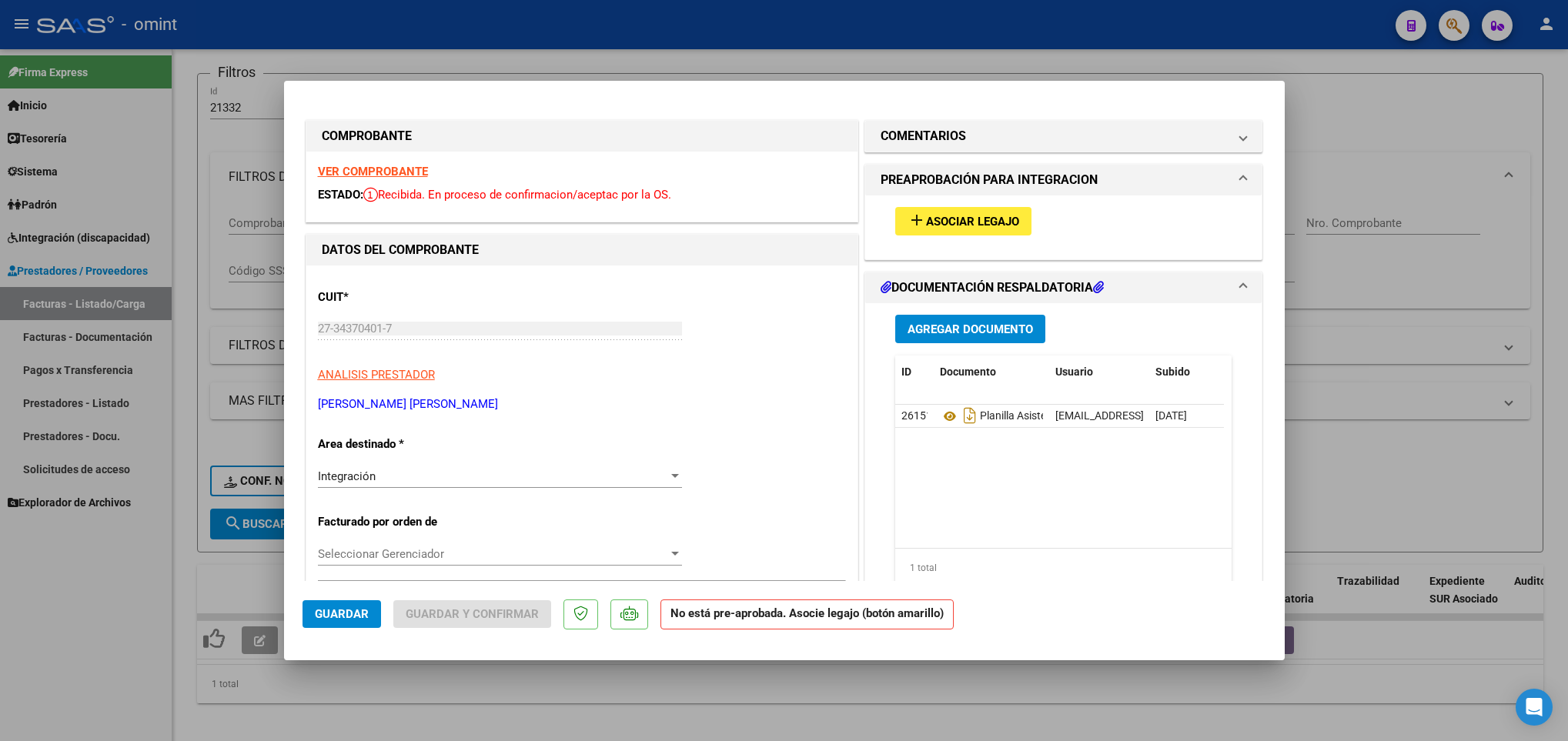
click at [1380, 273] on div at bounding box center [784, 370] width 1568 height 741
type input "$ 0,00"
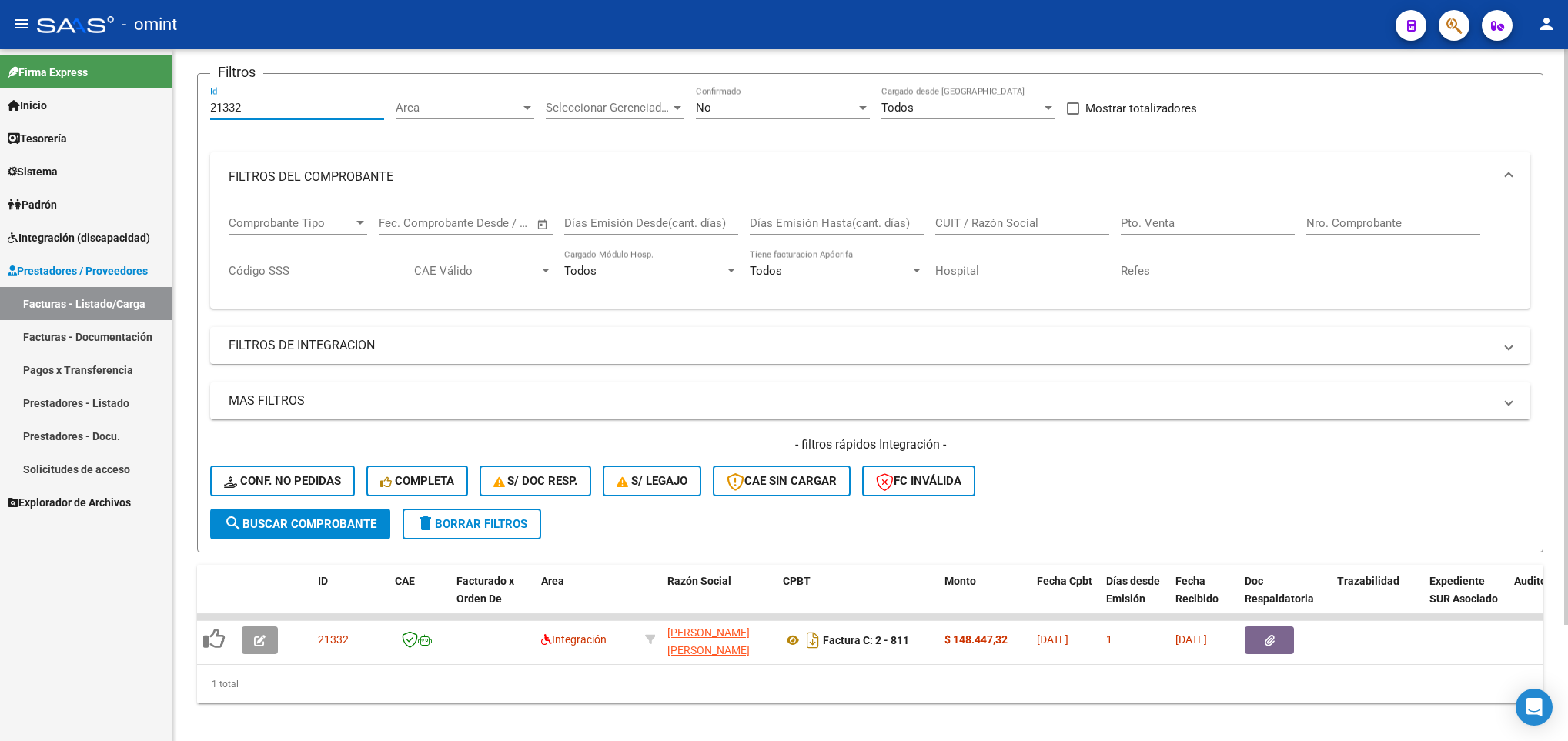
click at [310, 105] on input "21332" at bounding box center [297, 108] width 174 height 14
type input "2"
paste input "19880"
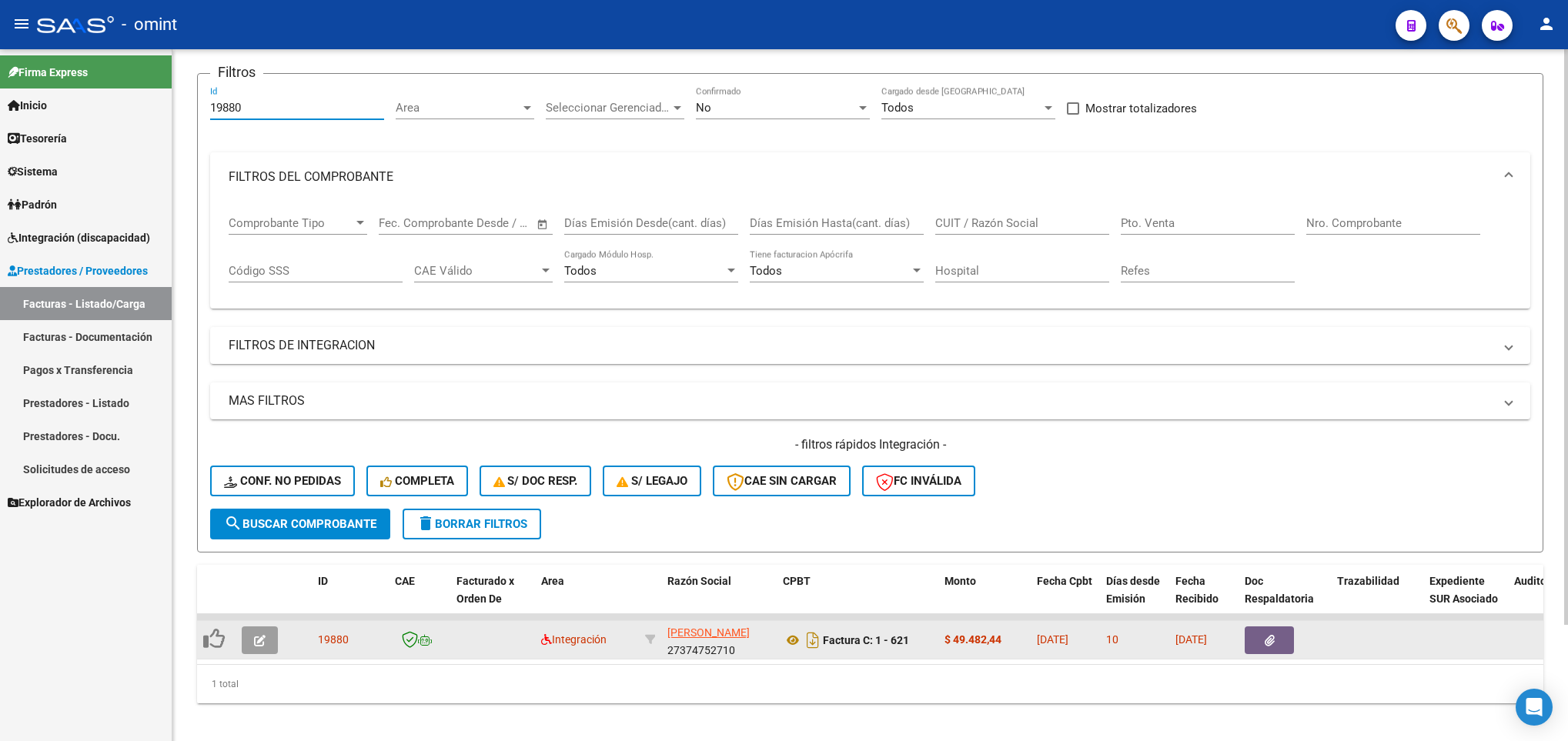
type input "19880"
click at [257, 643] on icon "button" at bounding box center [260, 641] width 11 height 11
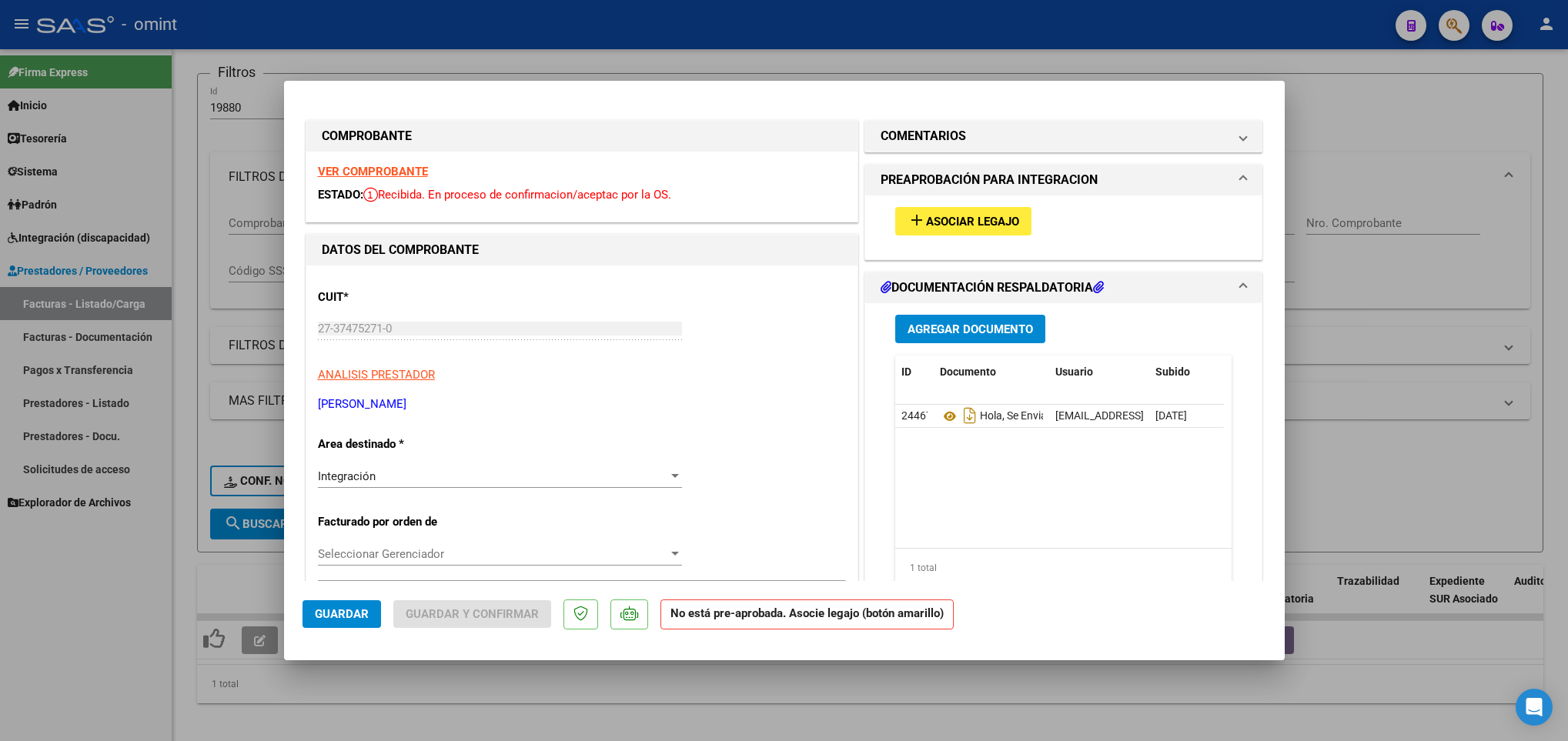
click at [411, 166] on strong "VER COMPROBANTE" at bounding box center [372, 171] width 110 height 14
click at [987, 219] on span "Asociar Legajo" at bounding box center [972, 221] width 93 height 14
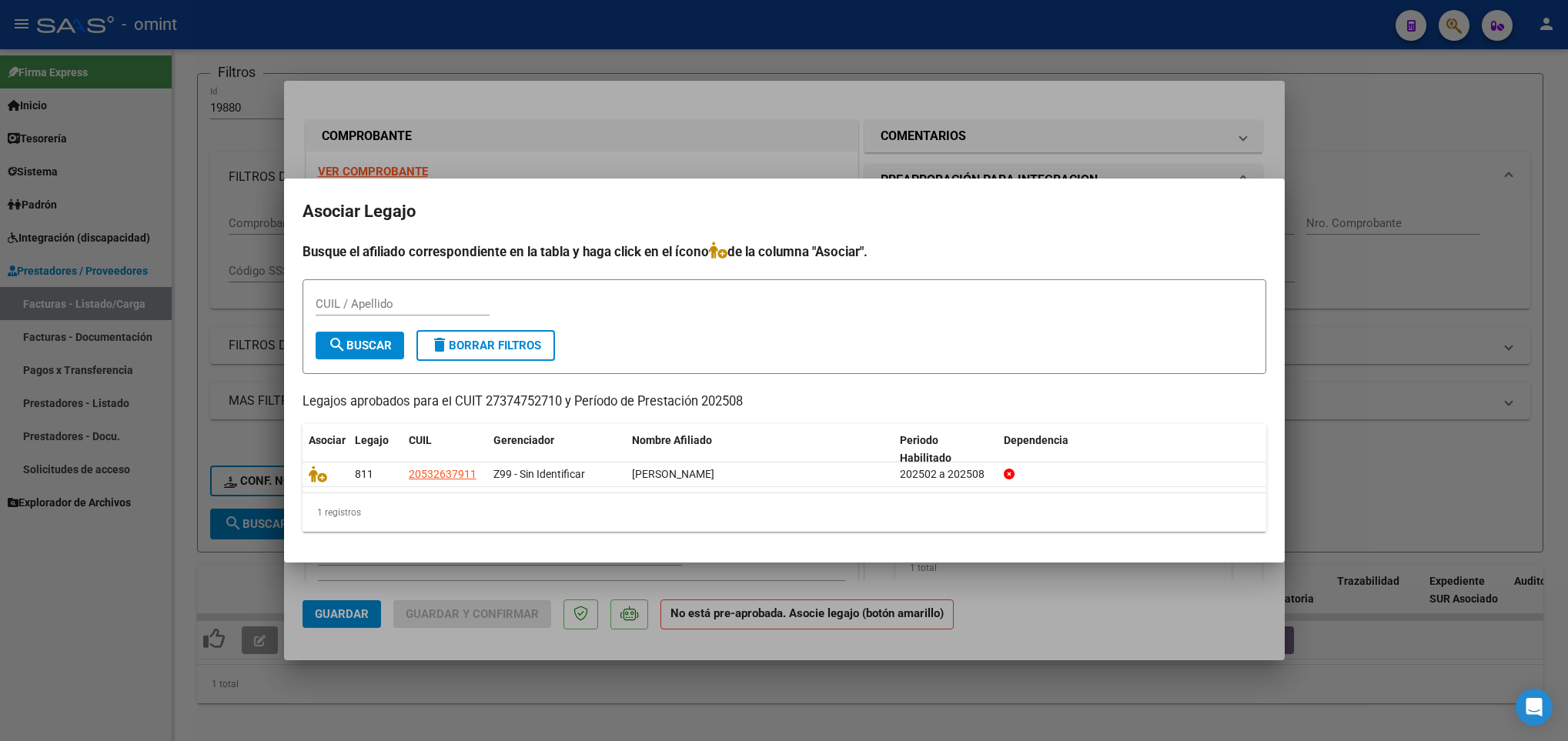
click at [878, 160] on div at bounding box center [784, 370] width 1568 height 741
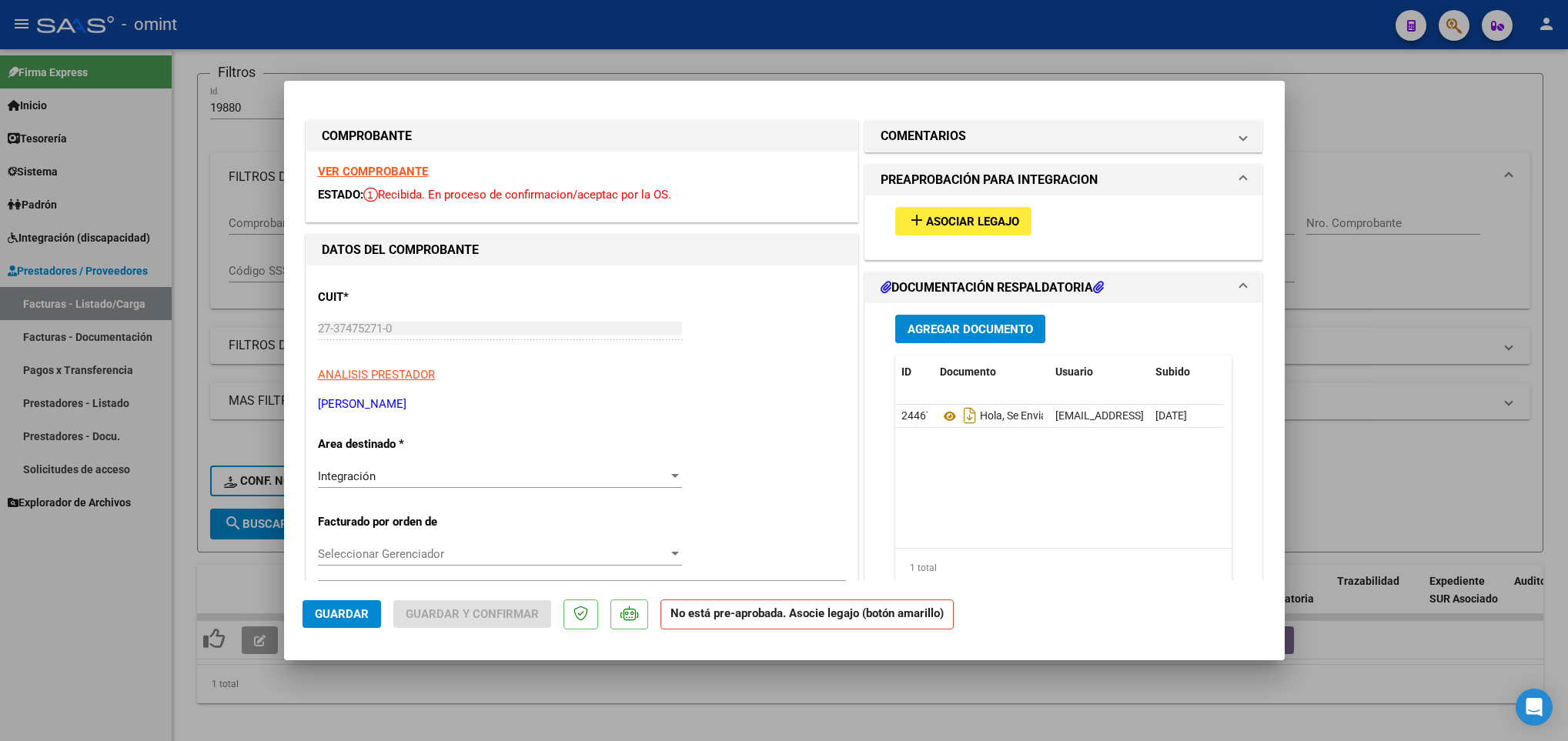
click at [205, 241] on div at bounding box center [784, 370] width 1568 height 741
type input "$ 0,00"
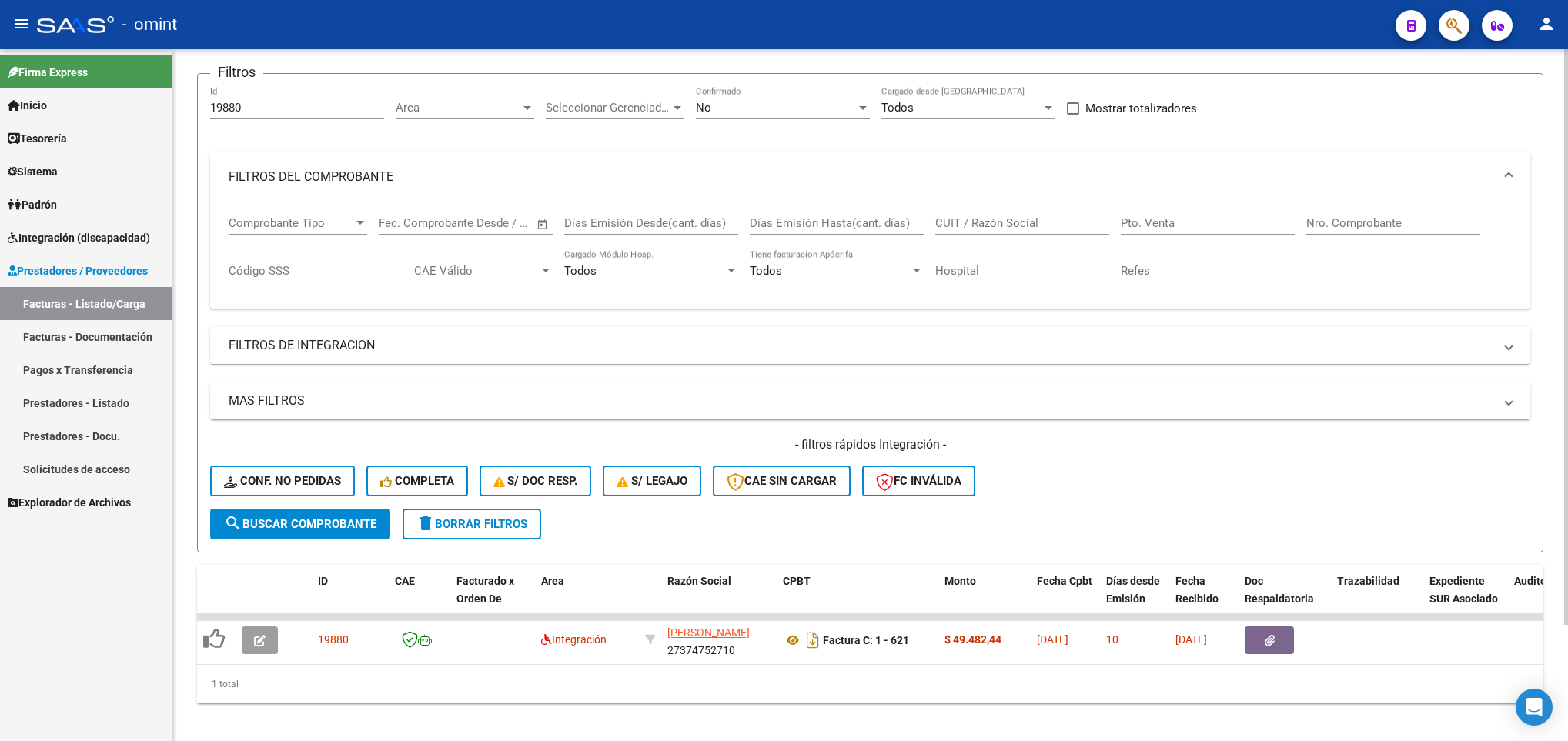
click at [254, 104] on input "19880" at bounding box center [297, 108] width 174 height 14
type input "1"
paste input "18369"
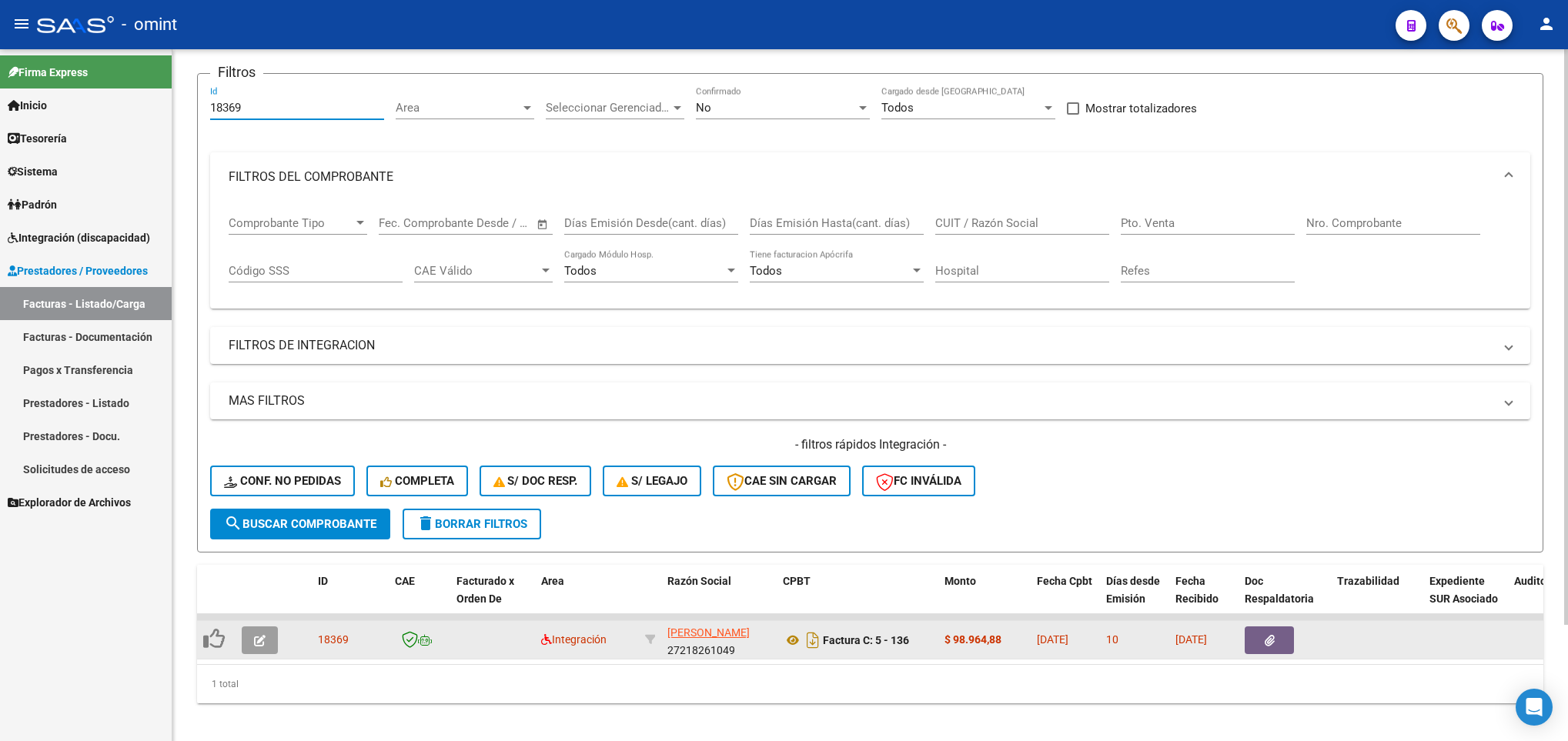
type input "18369"
click at [257, 645] on icon "button" at bounding box center [260, 641] width 11 height 11
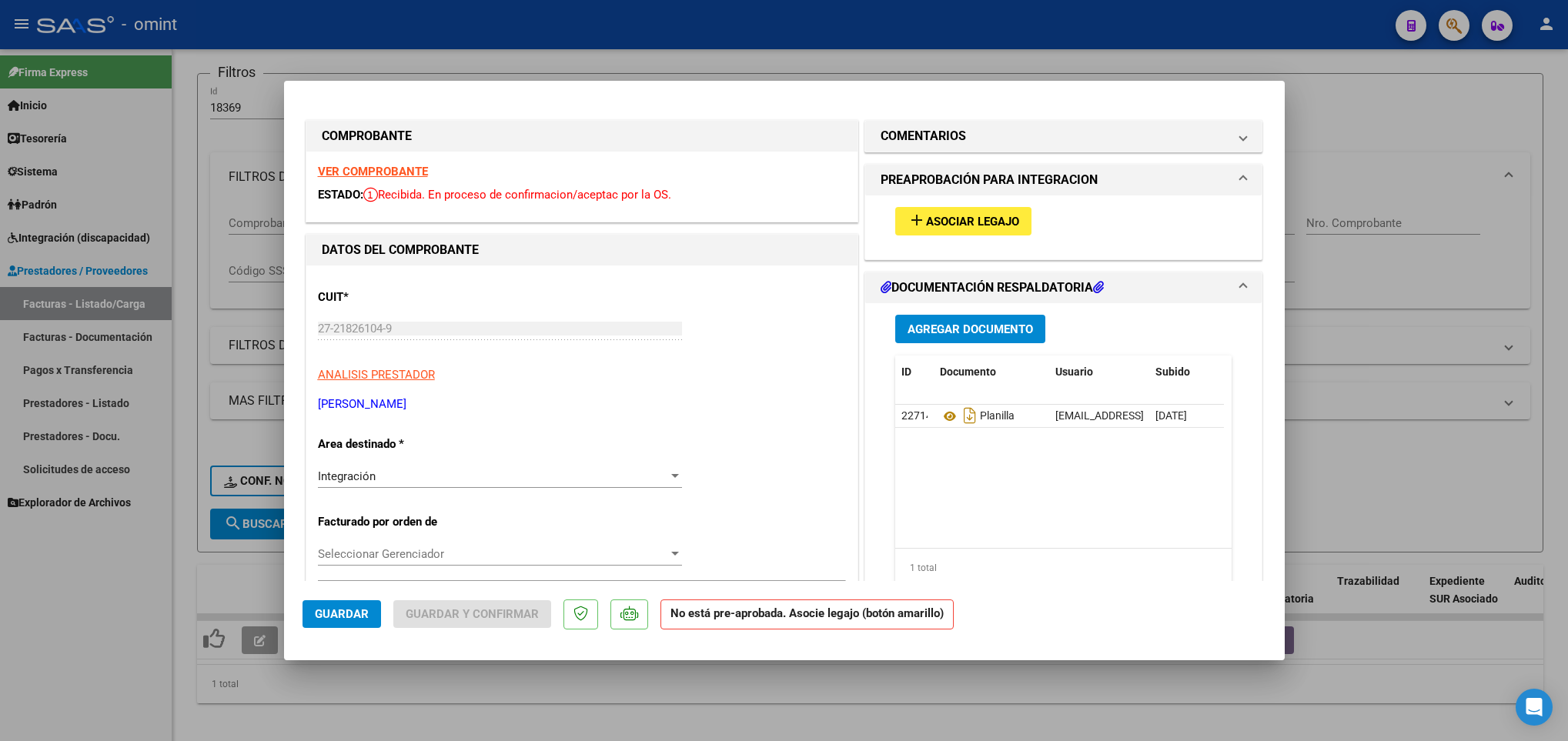
click at [381, 173] on strong "VER COMPROBANTE" at bounding box center [372, 171] width 110 height 14
click at [992, 215] on span "Asociar Legajo" at bounding box center [972, 221] width 93 height 14
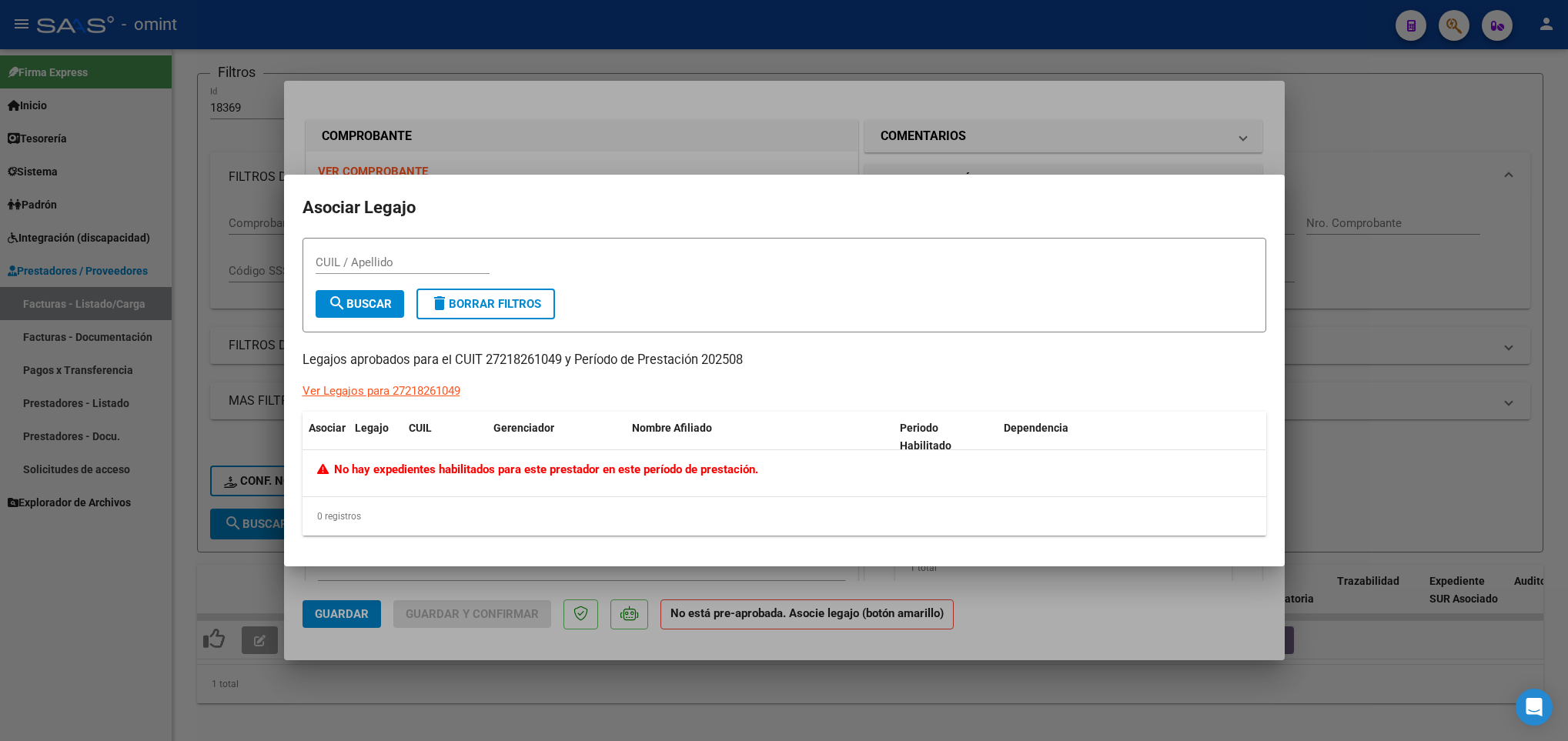
click at [736, 104] on div at bounding box center [784, 370] width 1568 height 741
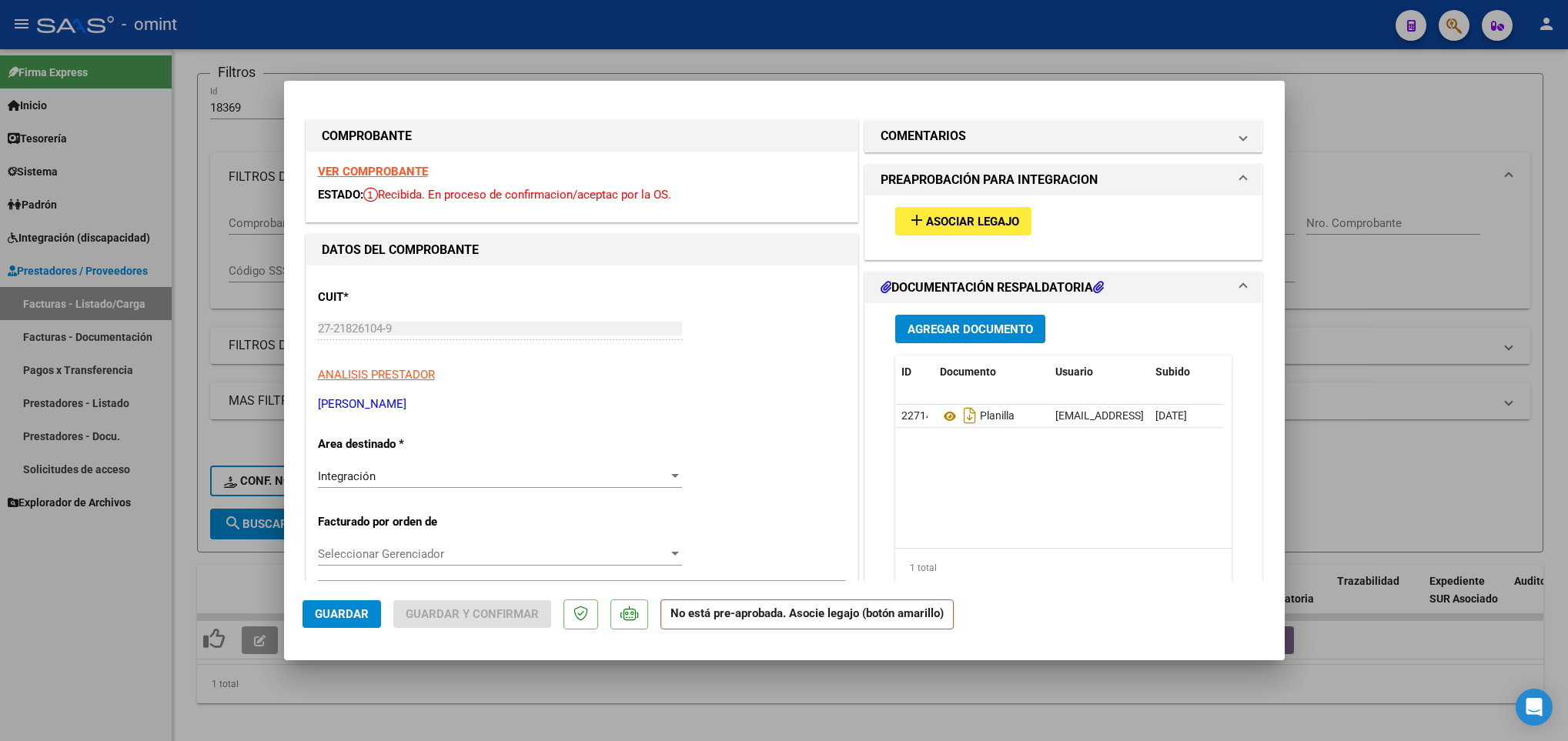
click at [227, 176] on div at bounding box center [784, 370] width 1568 height 741
type input "$ 0,00"
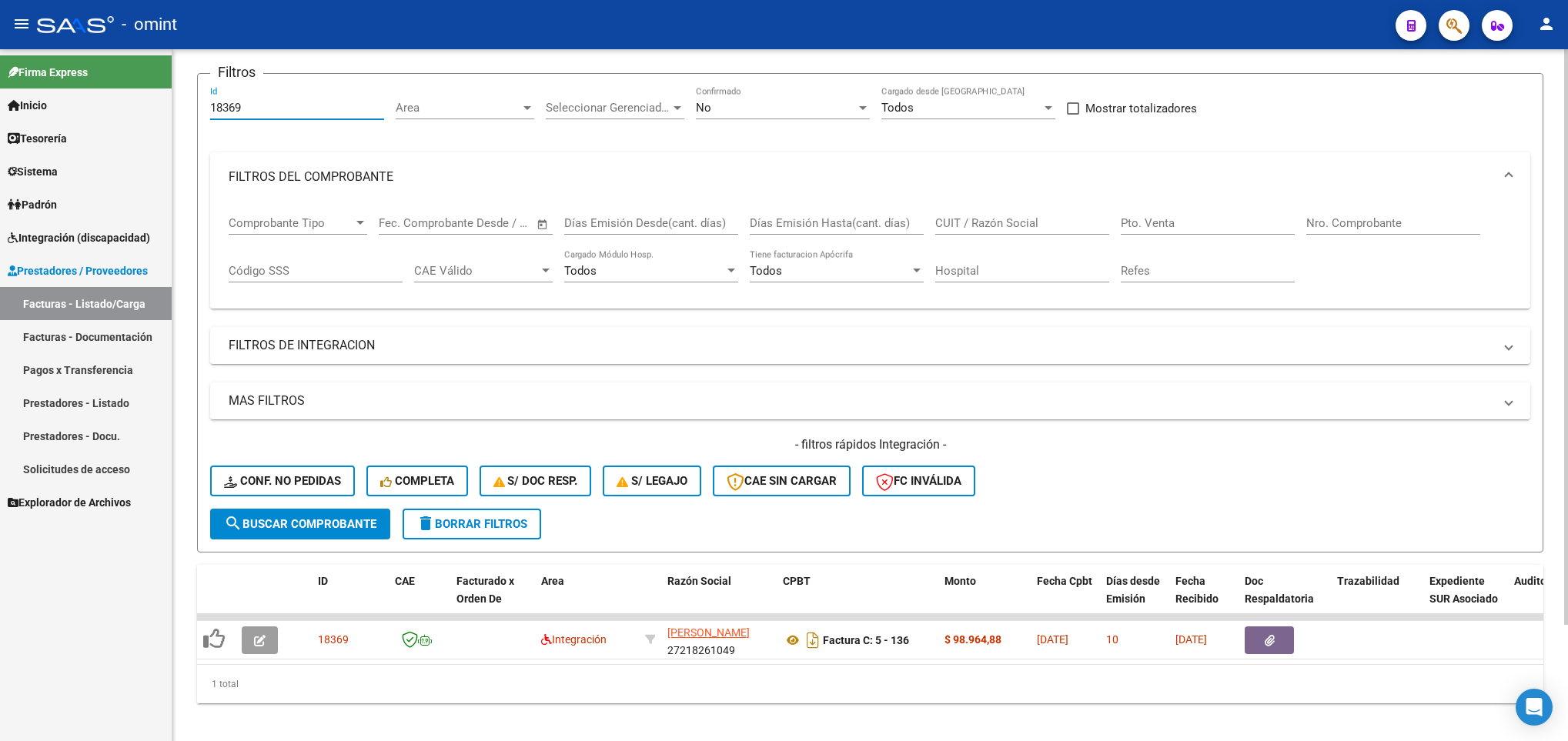
click at [257, 105] on input "18369" at bounding box center [297, 108] width 174 height 14
type input "1"
paste input "21472"
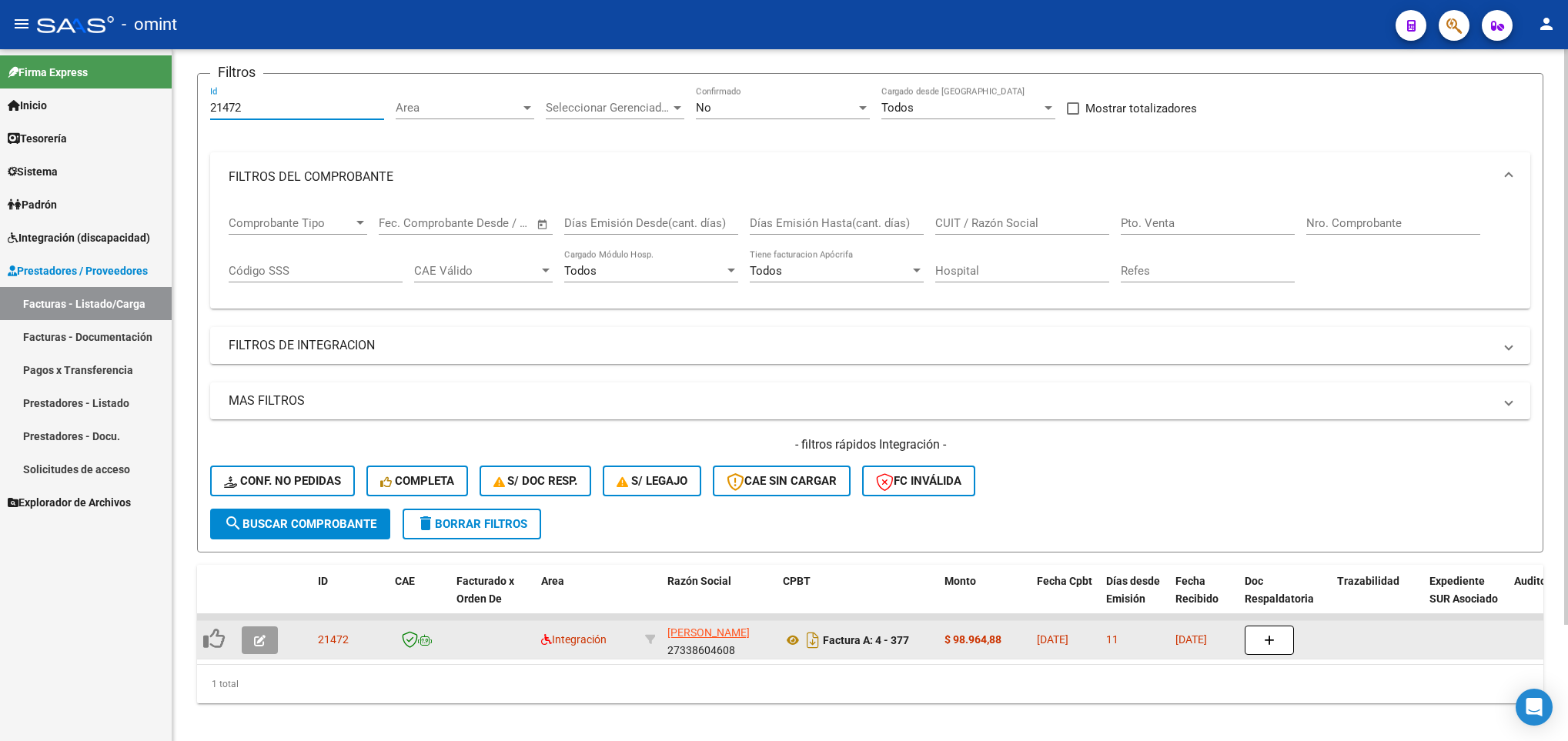
type input "21472"
click at [250, 637] on button "button" at bounding box center [260, 641] width 37 height 28
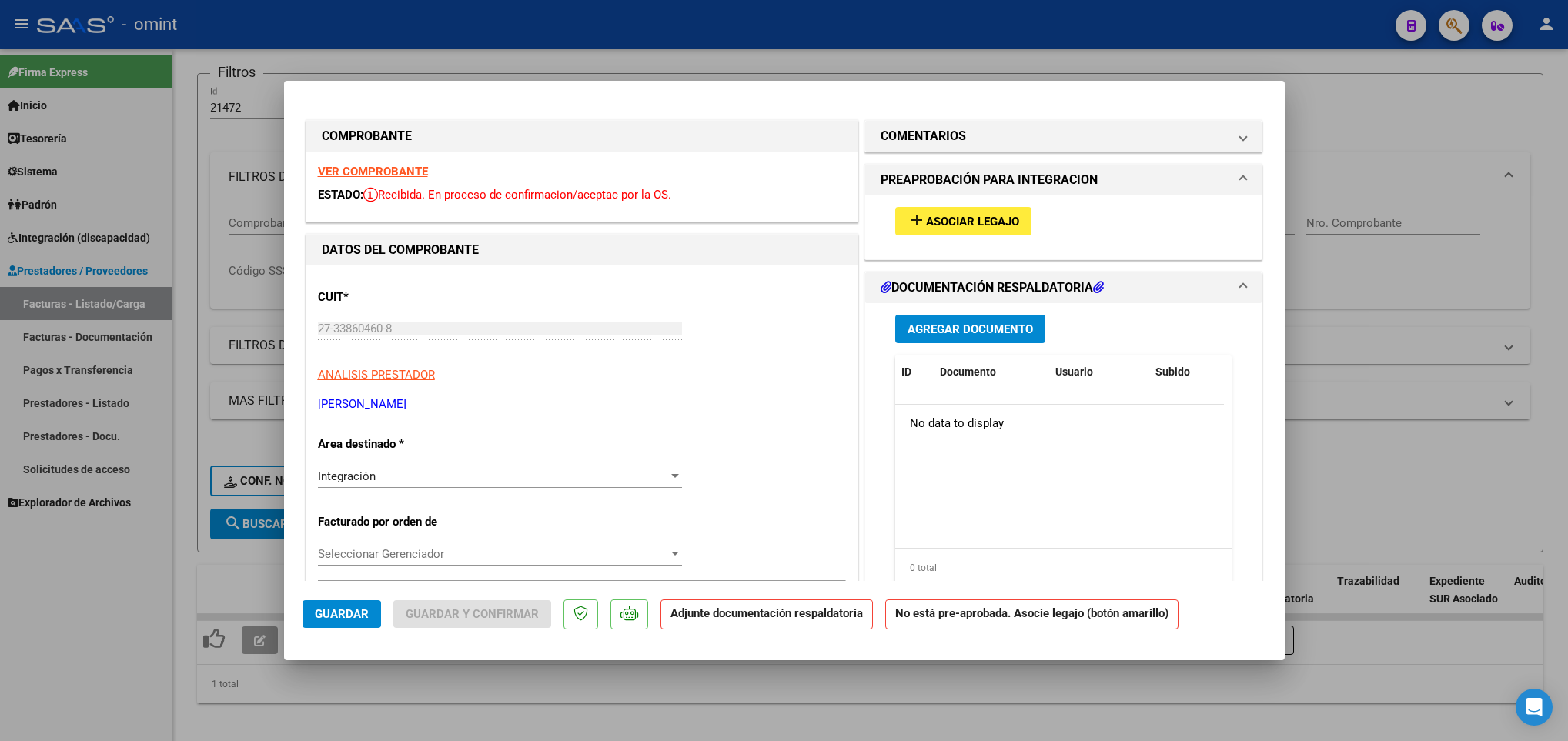
click at [386, 166] on strong "VER COMPROBANTE" at bounding box center [372, 171] width 110 height 14
click at [971, 219] on span "Asociar Legajo" at bounding box center [972, 221] width 93 height 14
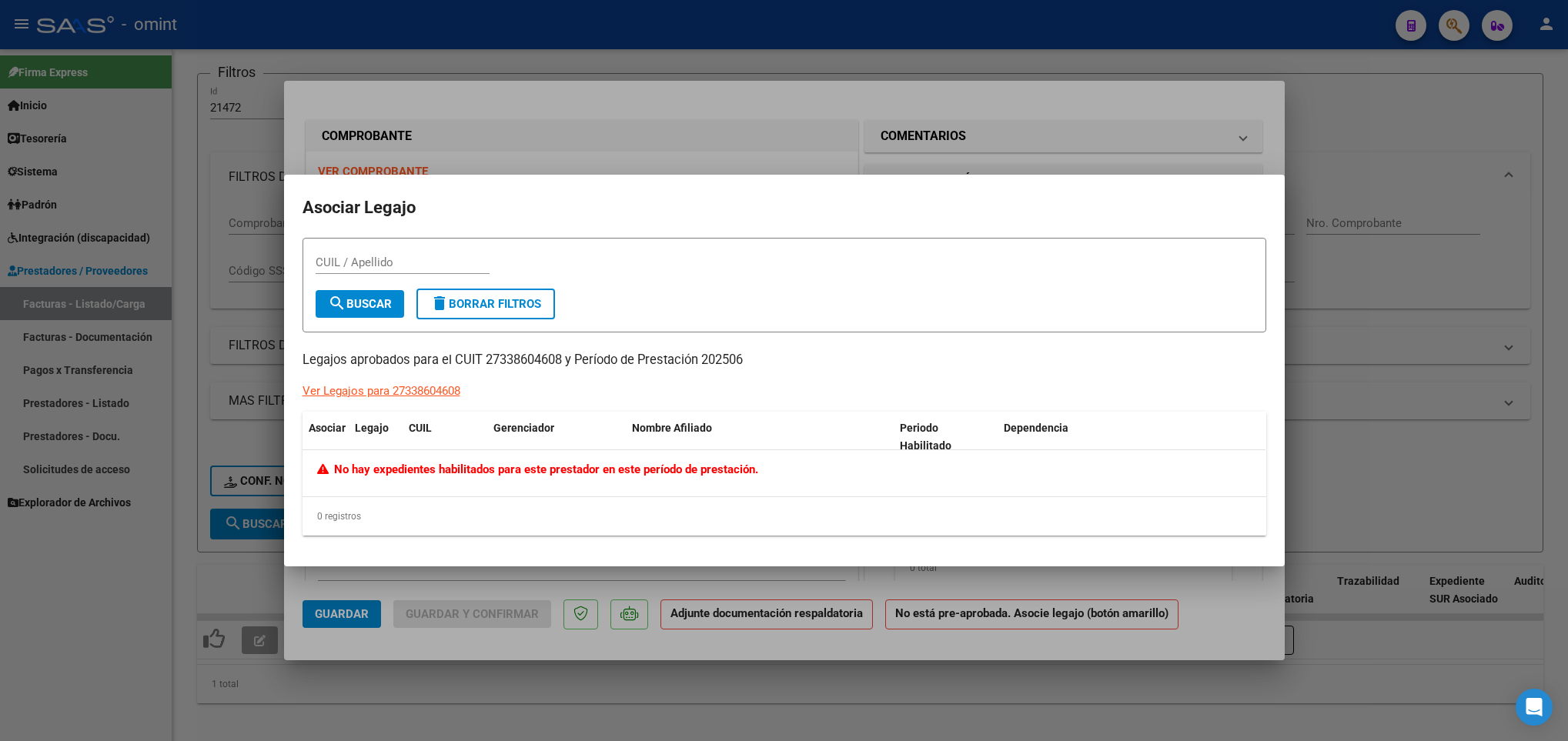
click at [1428, 252] on div at bounding box center [784, 370] width 1568 height 741
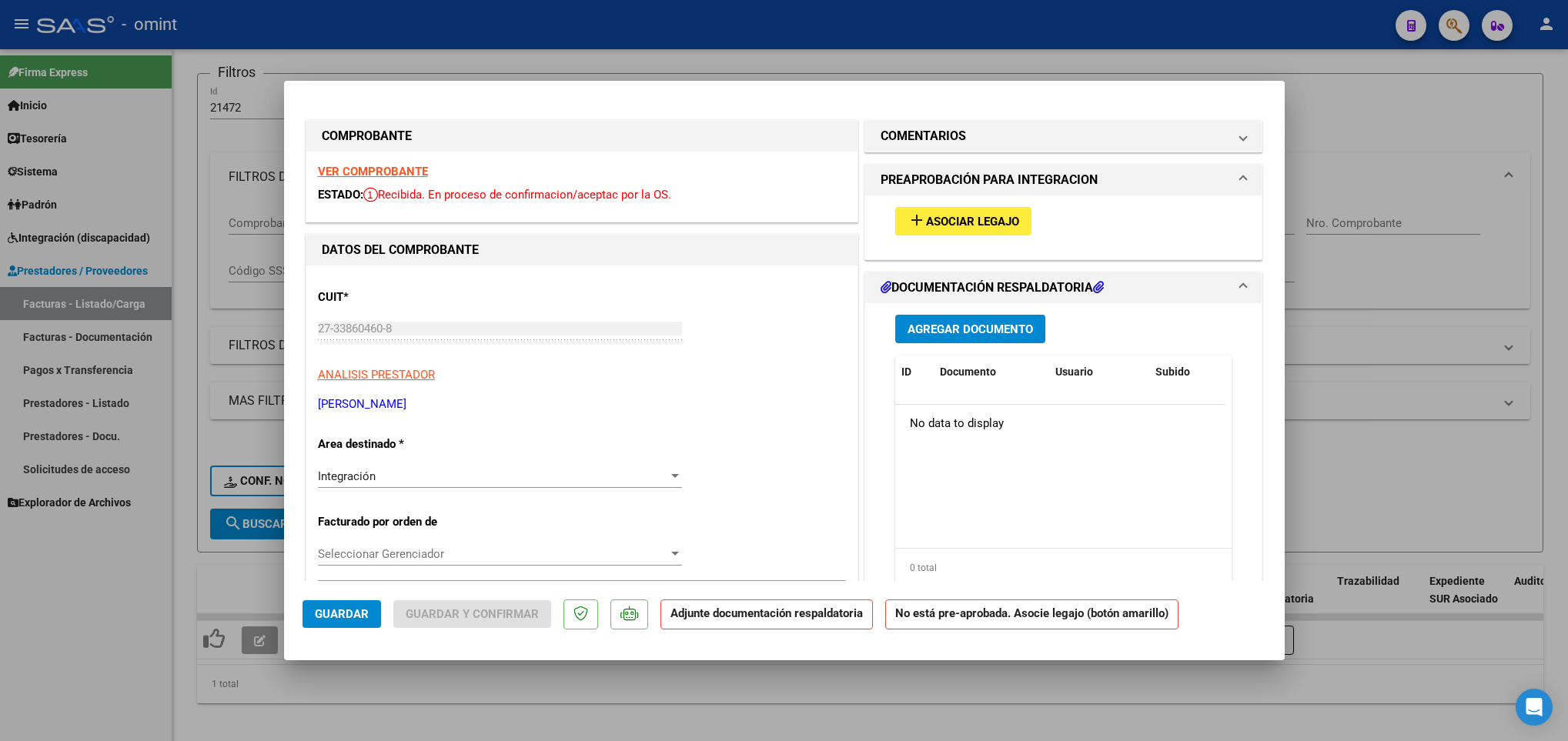
click at [248, 123] on div at bounding box center [784, 370] width 1568 height 741
type input "$ 0,00"
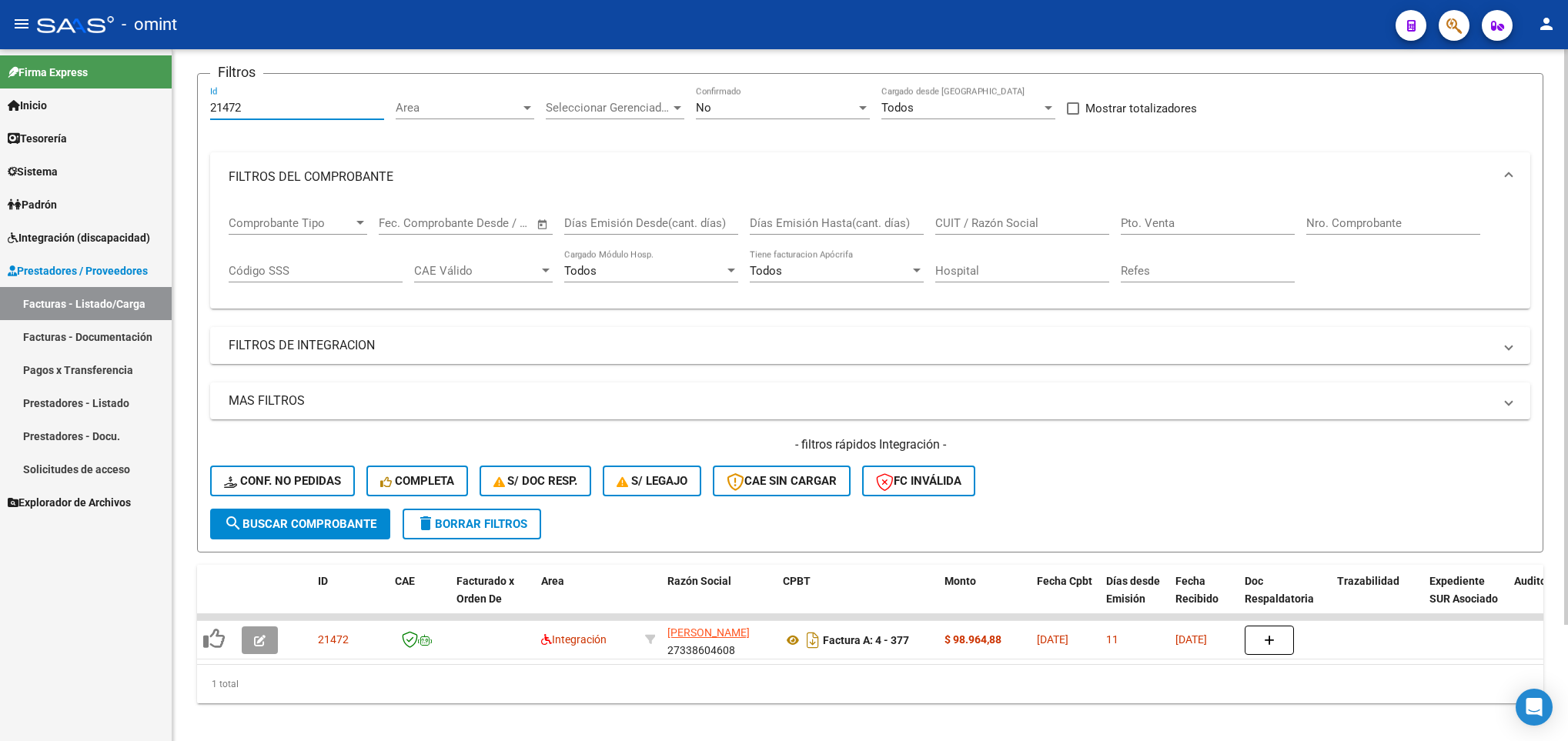
click at [249, 107] on input "21472" at bounding box center [297, 108] width 174 height 14
type input "2"
paste input "21473"
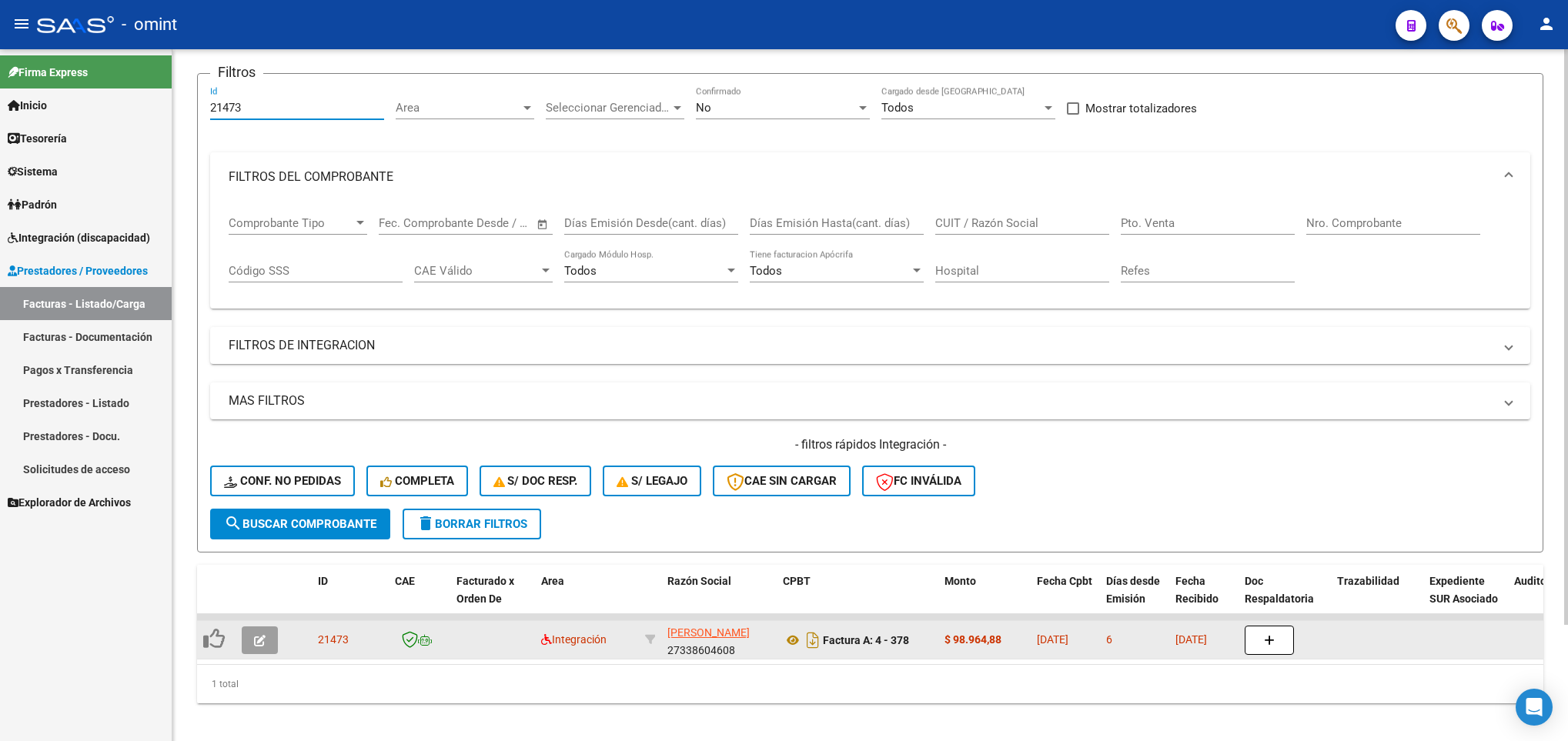
type input "21473"
click at [257, 649] on button "button" at bounding box center [260, 641] width 37 height 28
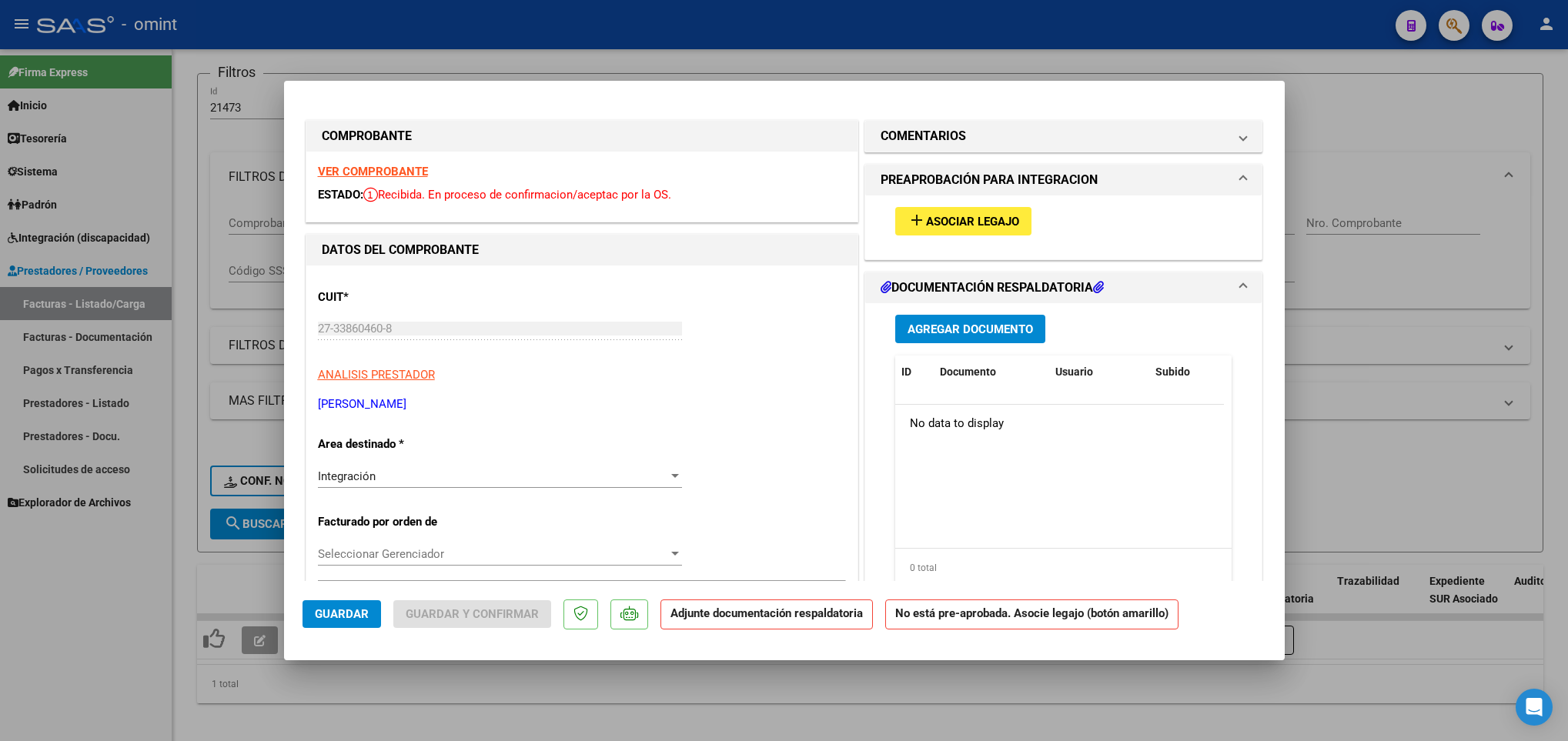
click at [379, 179] on strong "VER COMPROBANTE" at bounding box center [372, 171] width 110 height 14
click at [216, 217] on div at bounding box center [784, 370] width 1568 height 741
type input "$ 0,00"
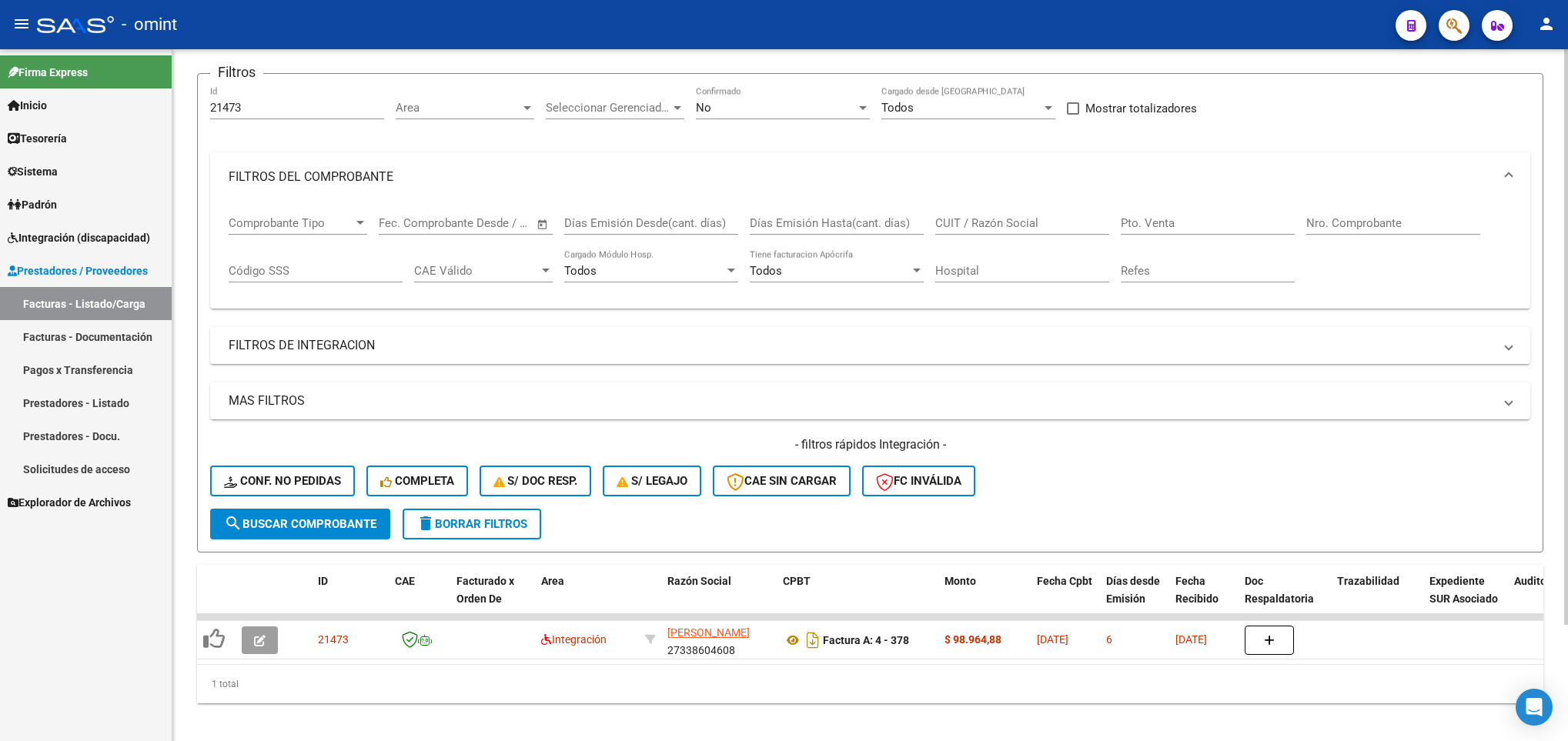
click at [257, 97] on div "21473 Id" at bounding box center [297, 102] width 174 height 33
type input "2"
paste input "20550"
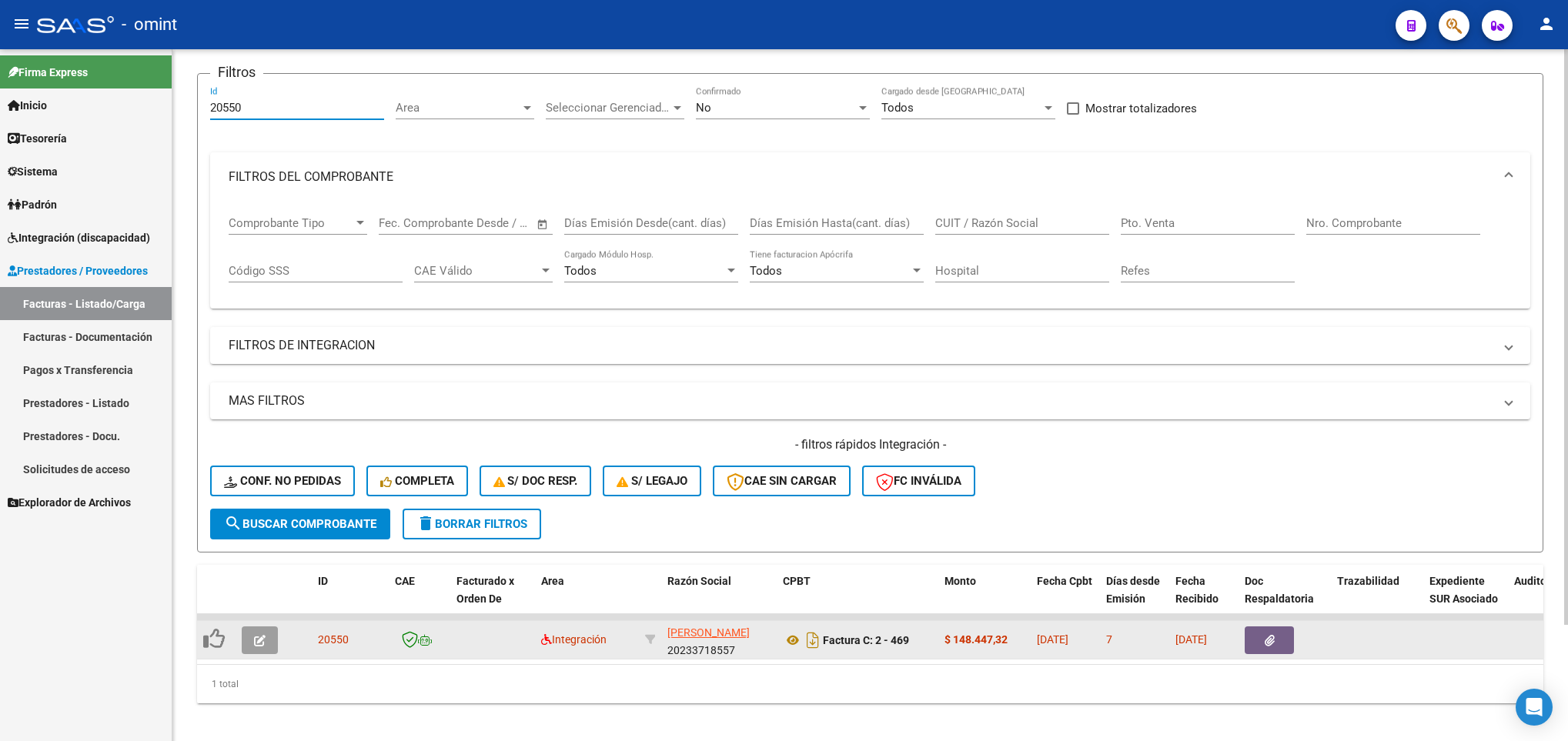
type input "20550"
click at [250, 641] on button "button" at bounding box center [260, 641] width 37 height 28
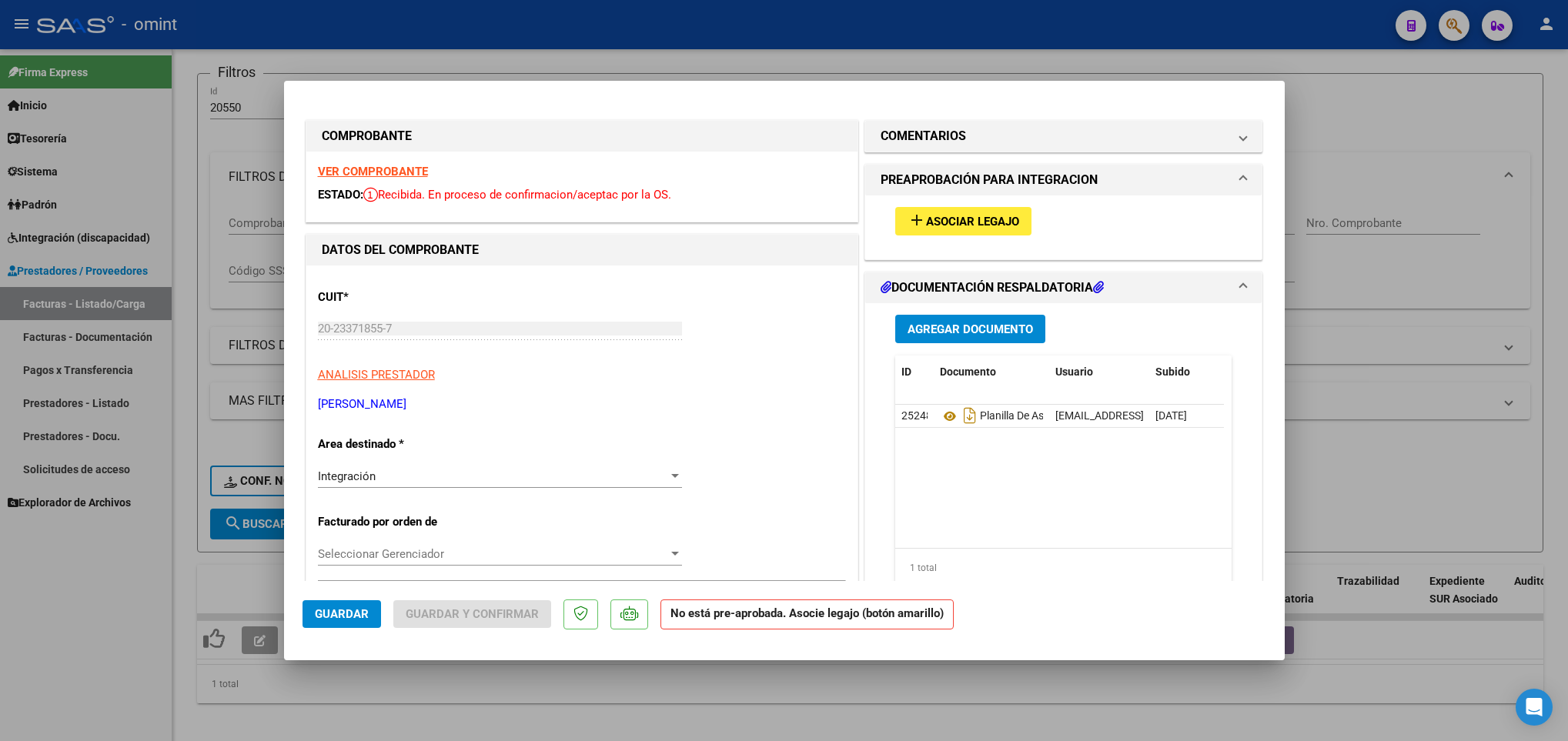
click at [403, 170] on strong "VER COMPROBANTE" at bounding box center [372, 171] width 110 height 14
click at [954, 217] on span "Asociar Legajo" at bounding box center [972, 221] width 93 height 14
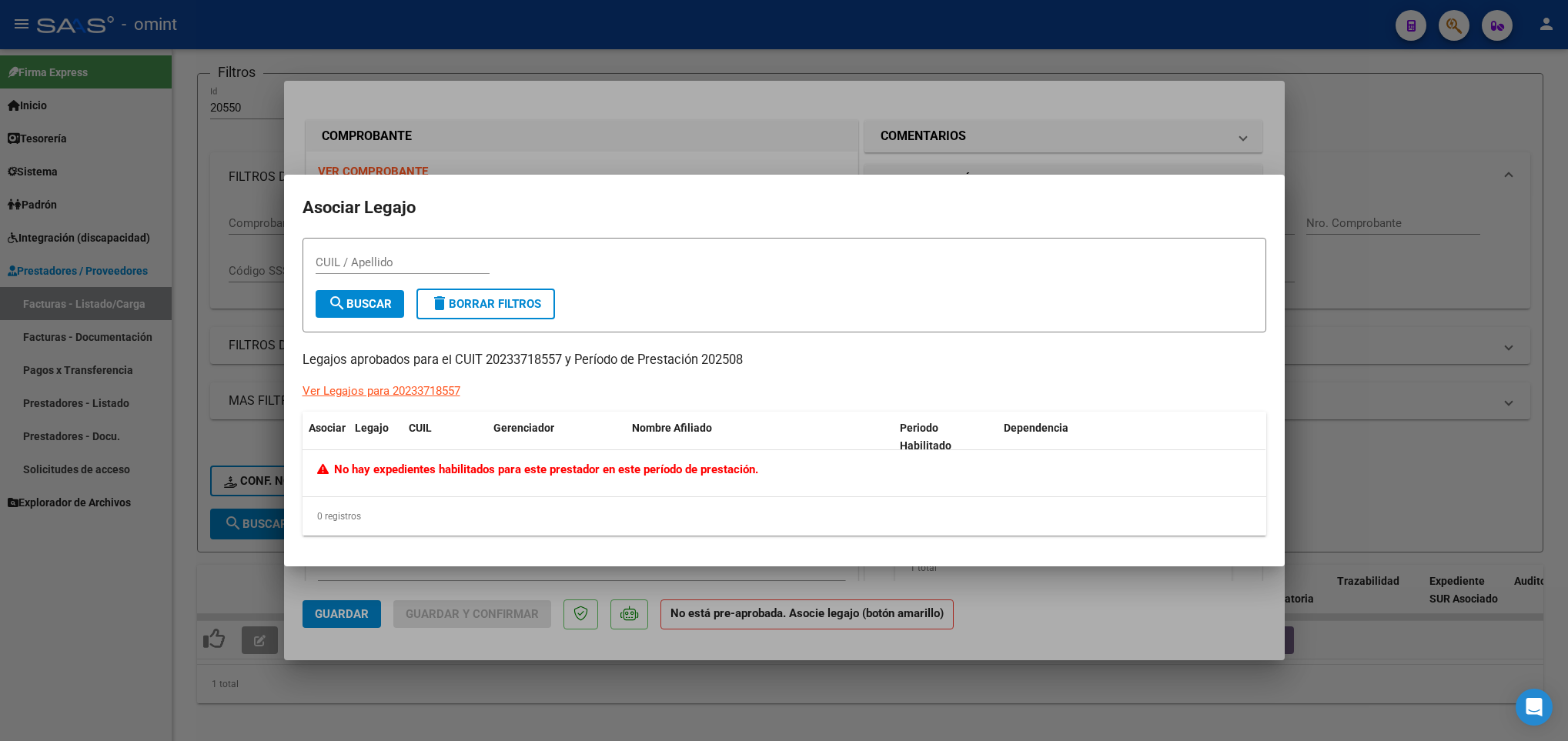
click at [755, 131] on div at bounding box center [784, 370] width 1568 height 741
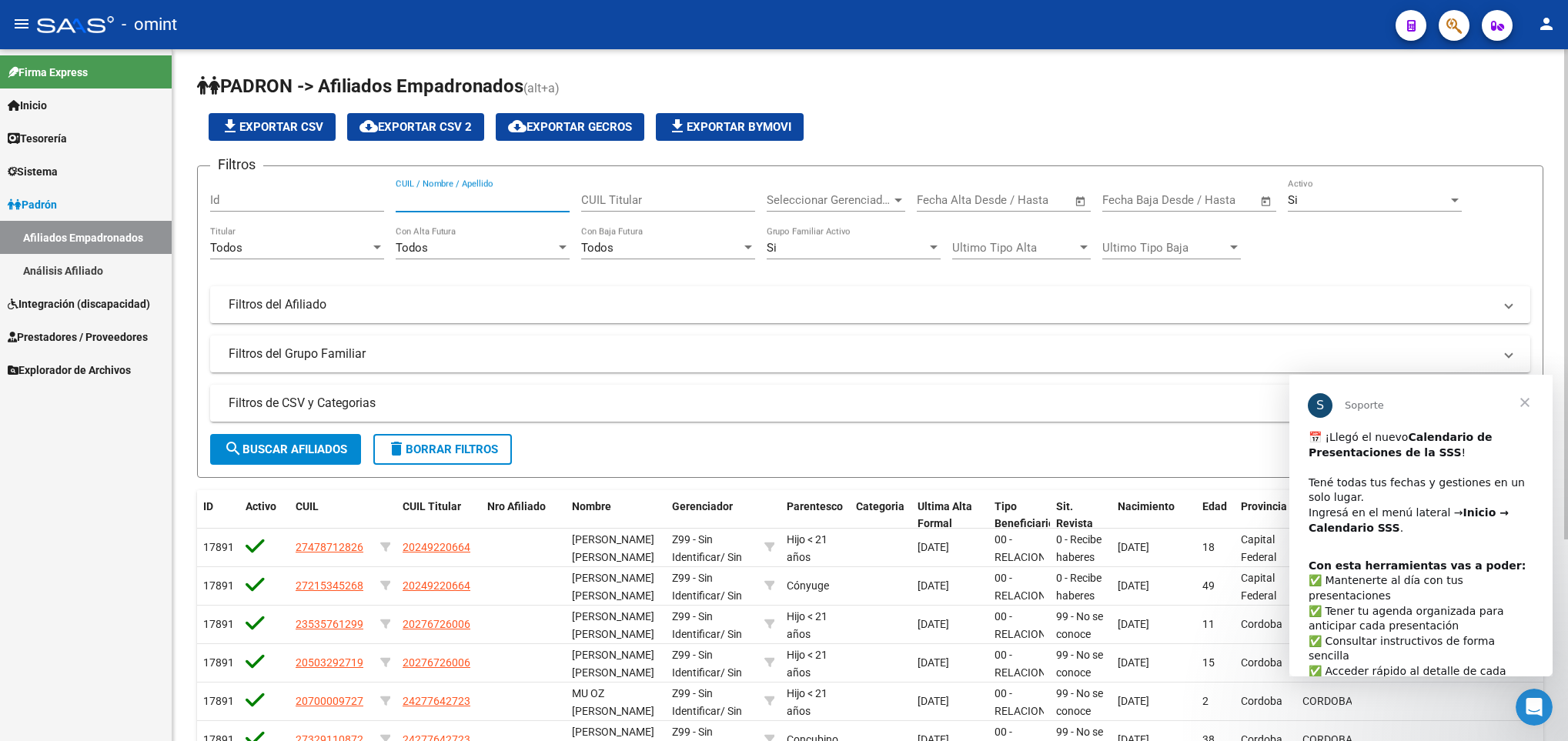
click at [443, 203] on input "CUIL / Nombre / Apellido" at bounding box center [483, 200] width 174 height 14
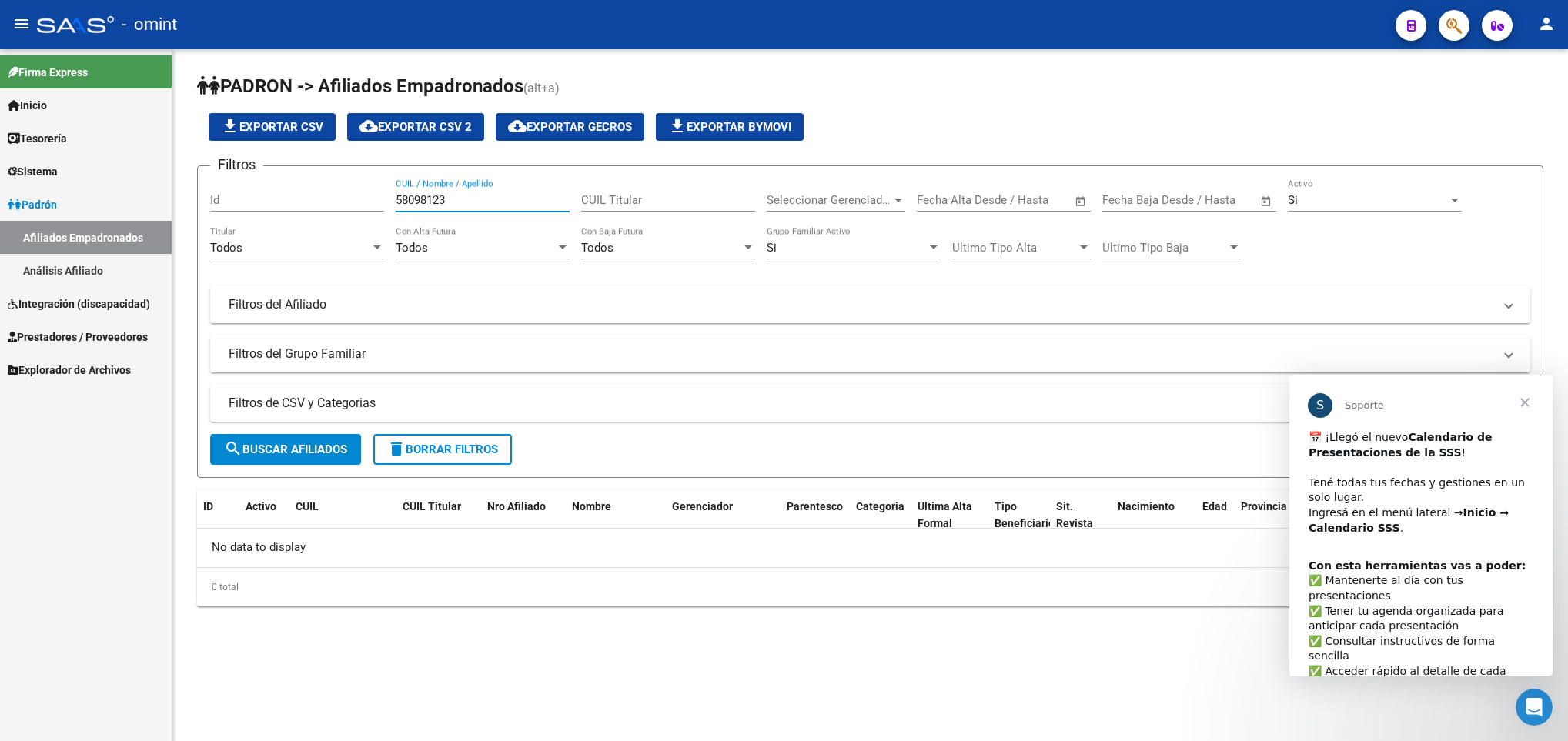
type input "58098123"
click at [1525, 405] on span "Cerrar" at bounding box center [1525, 402] width 55 height 55
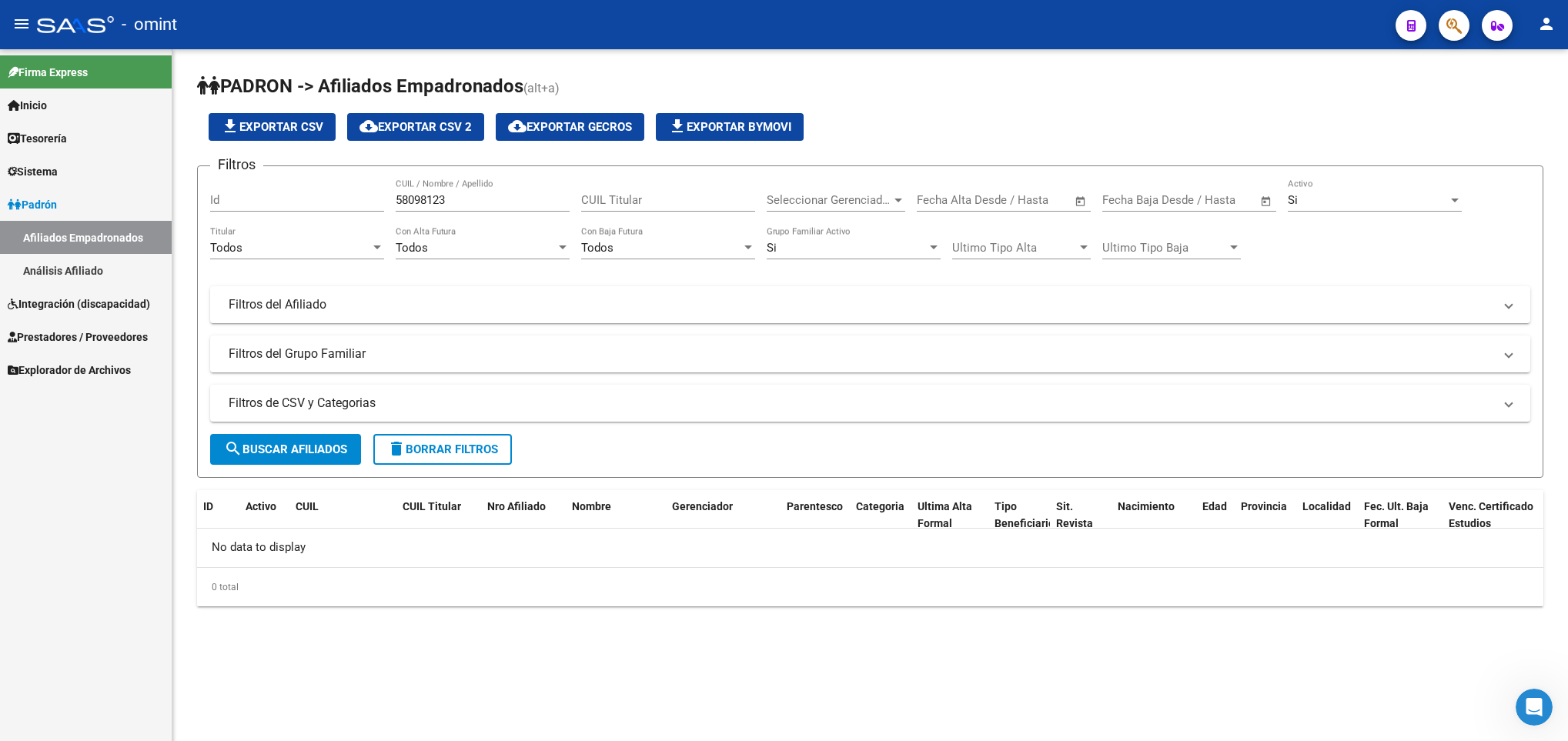
click at [435, 195] on input "58098123" at bounding box center [483, 200] width 174 height 14
